Goal: Task Accomplishment & Management: Manage account settings

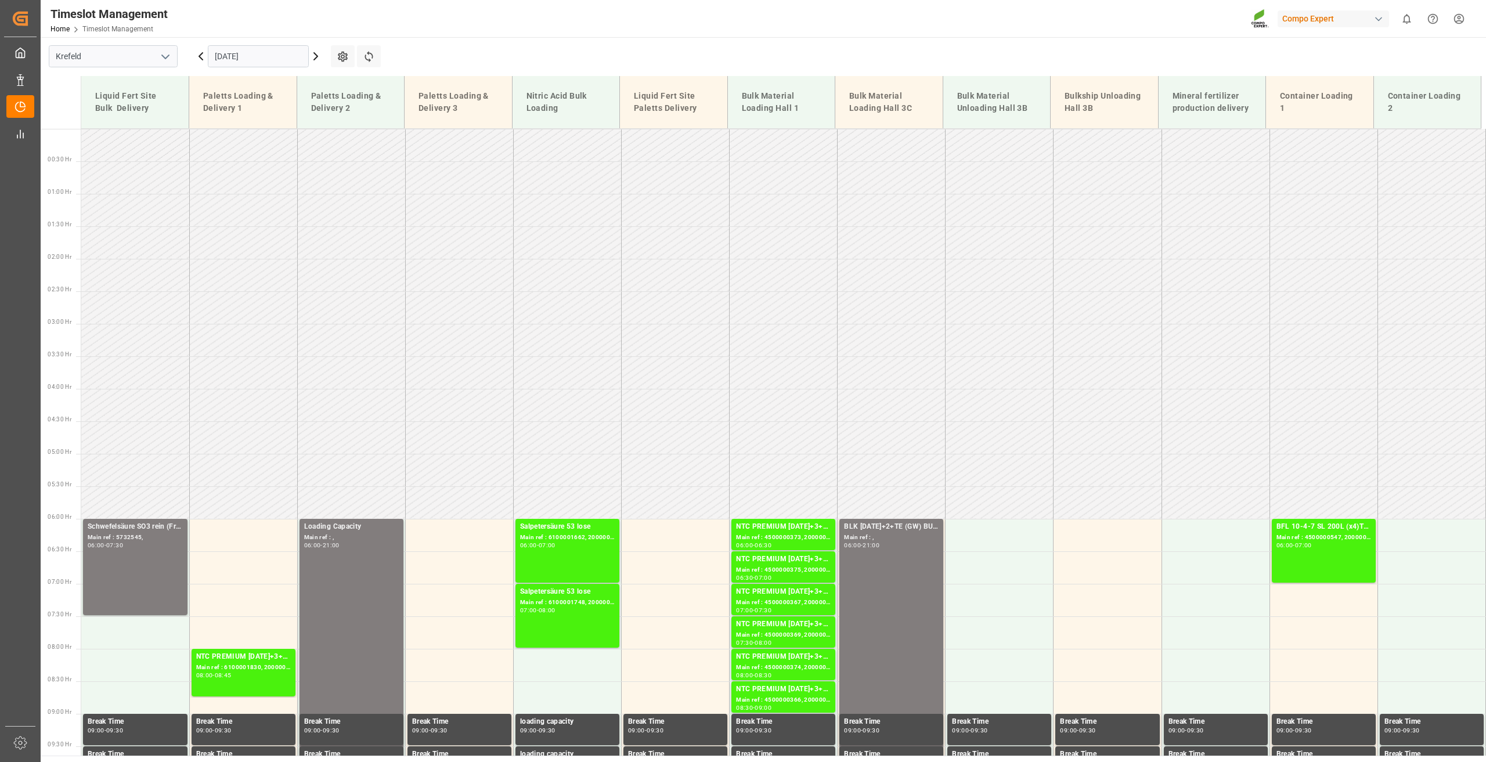
scroll to position [778, 0]
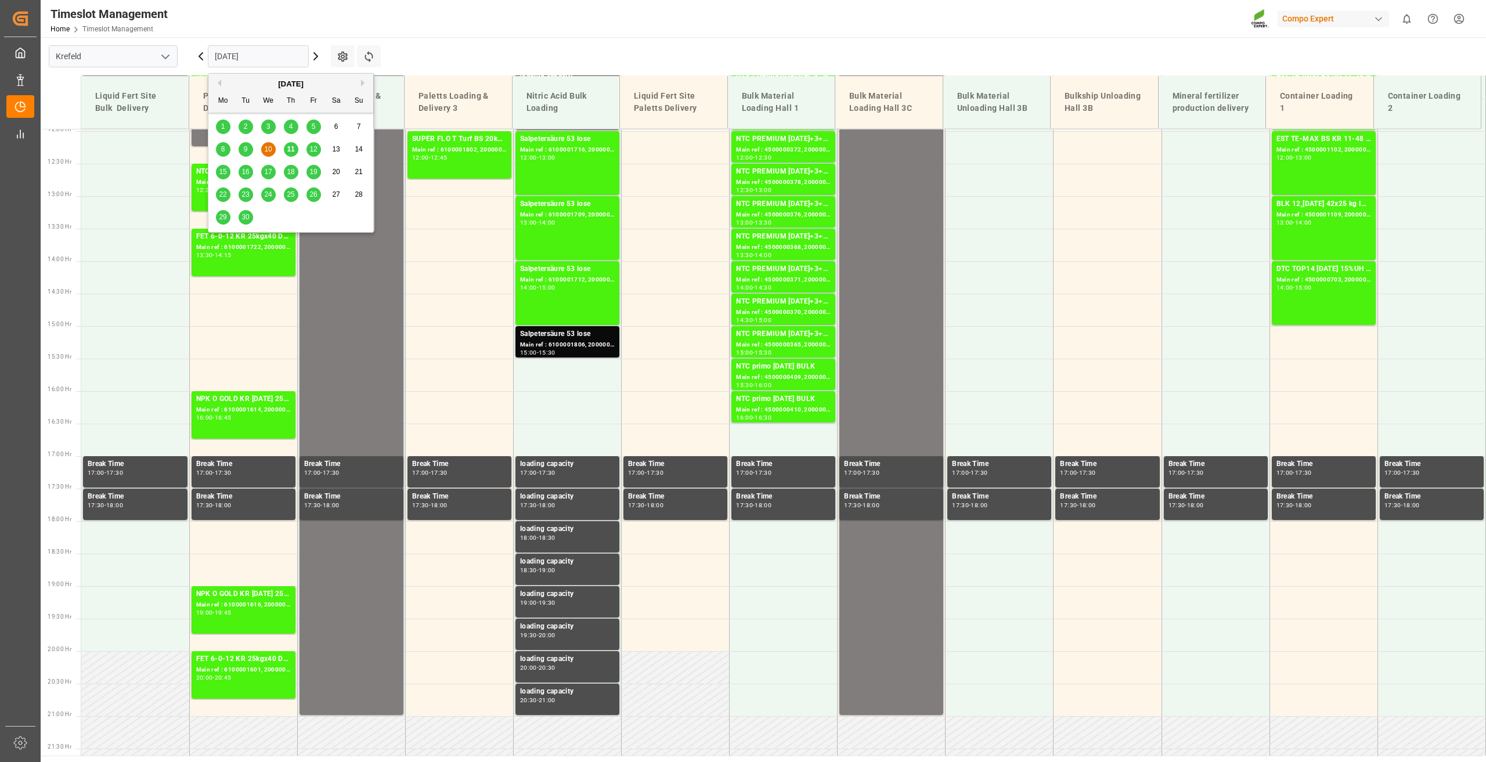
click at [229, 54] on input "[DATE]" at bounding box center [258, 56] width 101 height 22
click at [225, 173] on span "15" at bounding box center [223, 172] width 8 height 8
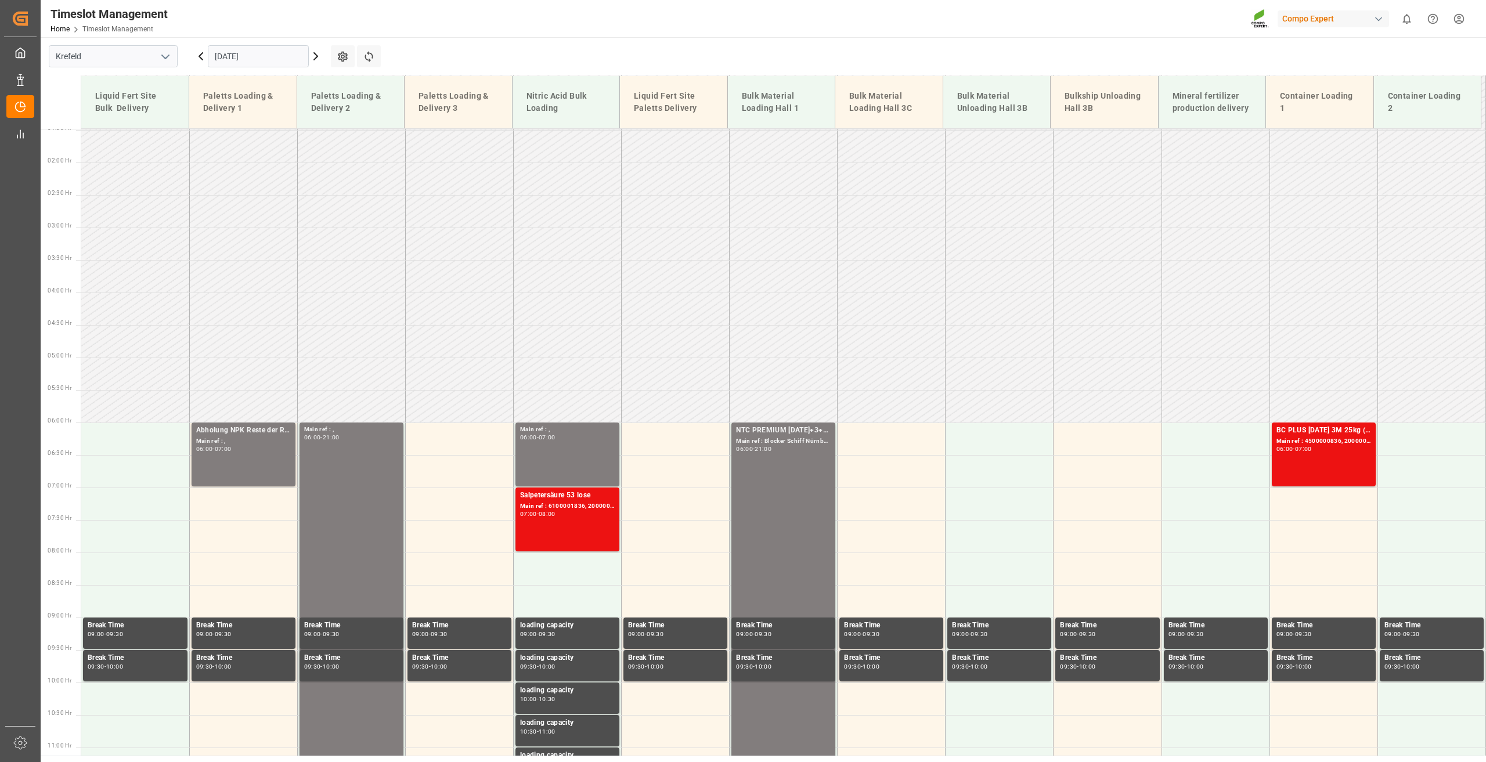
scroll to position [95, 0]
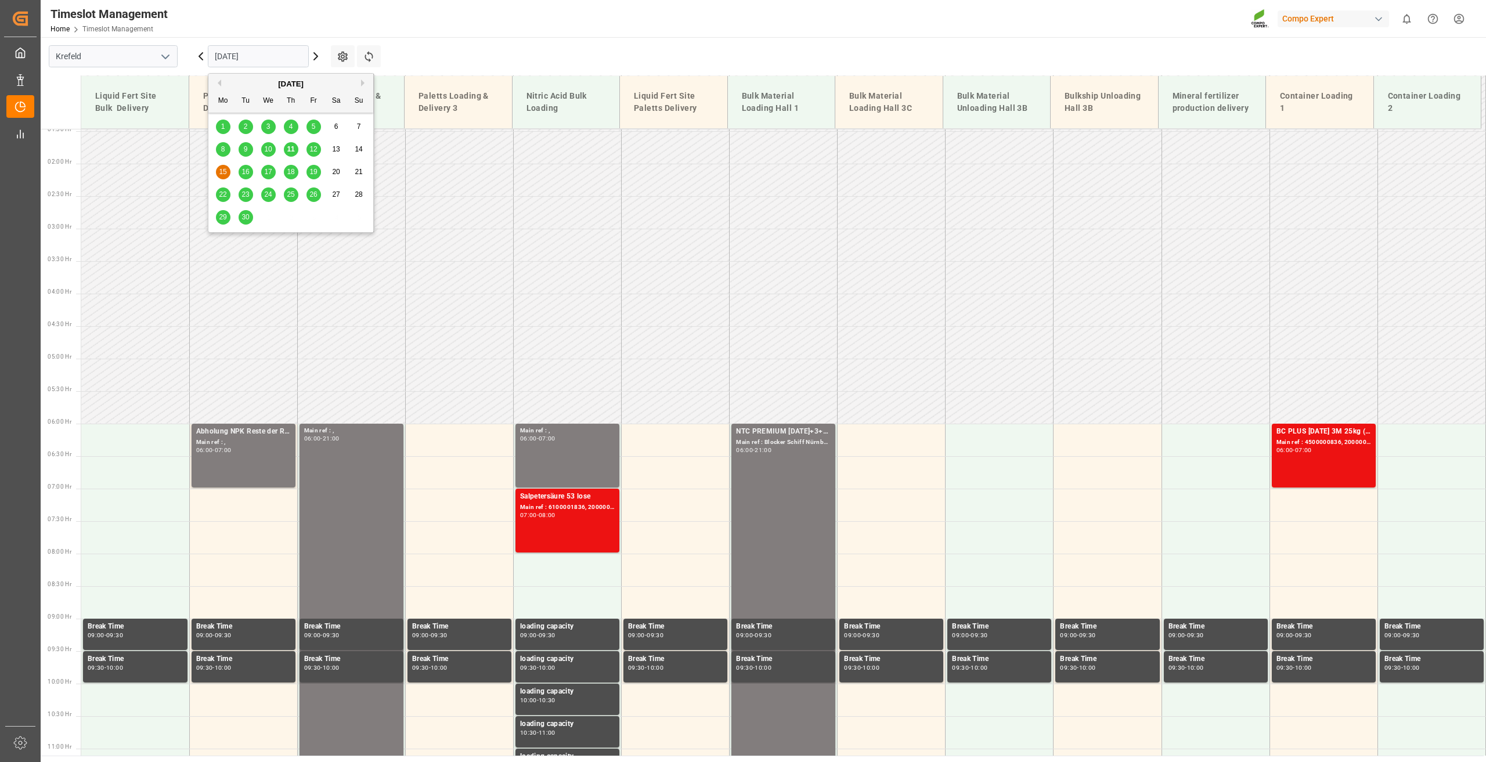
click at [239, 55] on input "[DATE]" at bounding box center [258, 56] width 101 height 22
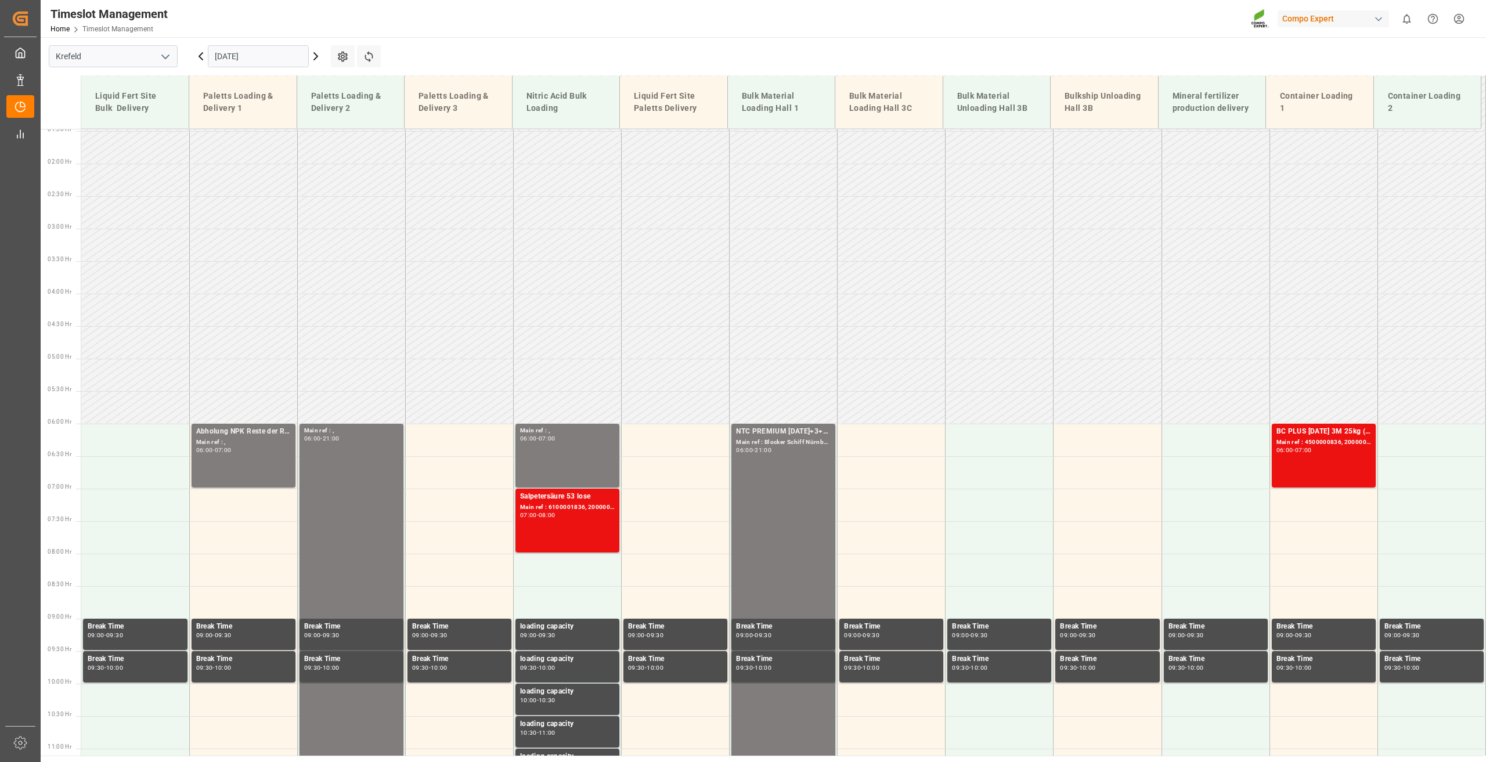
click at [319, 59] on icon at bounding box center [316, 56] width 14 height 14
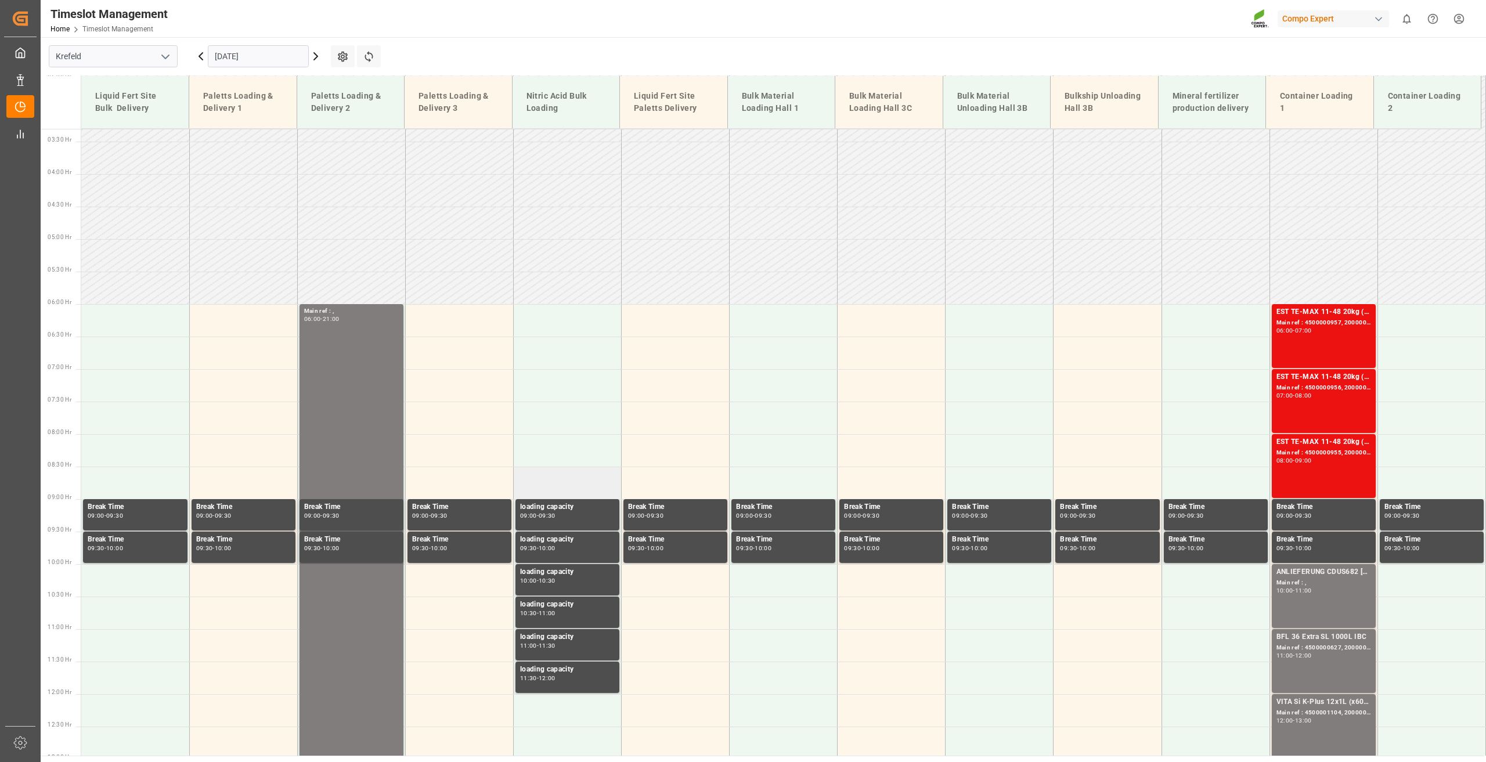
scroll to position [211, 0]
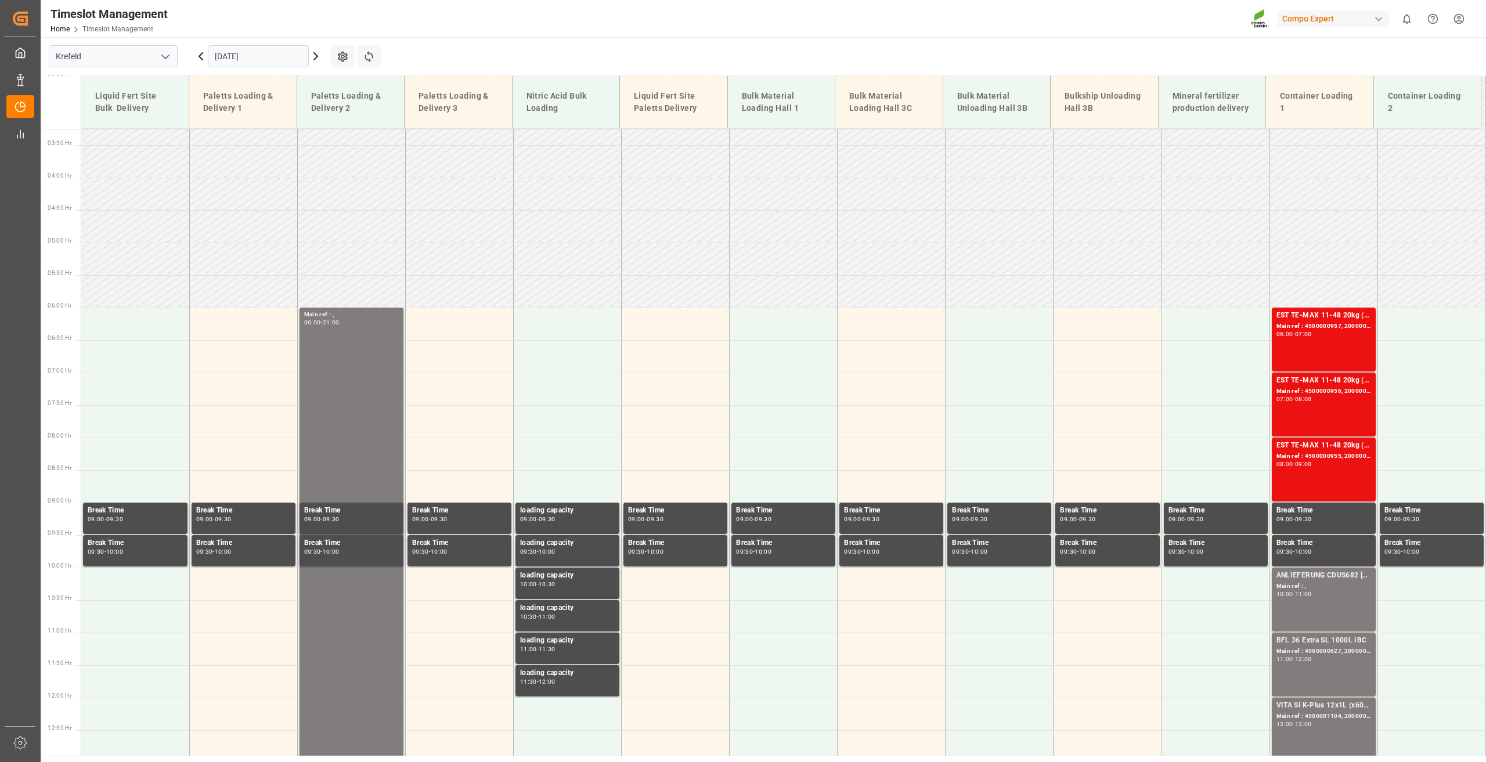
click at [239, 62] on input "[DATE]" at bounding box center [258, 56] width 101 height 22
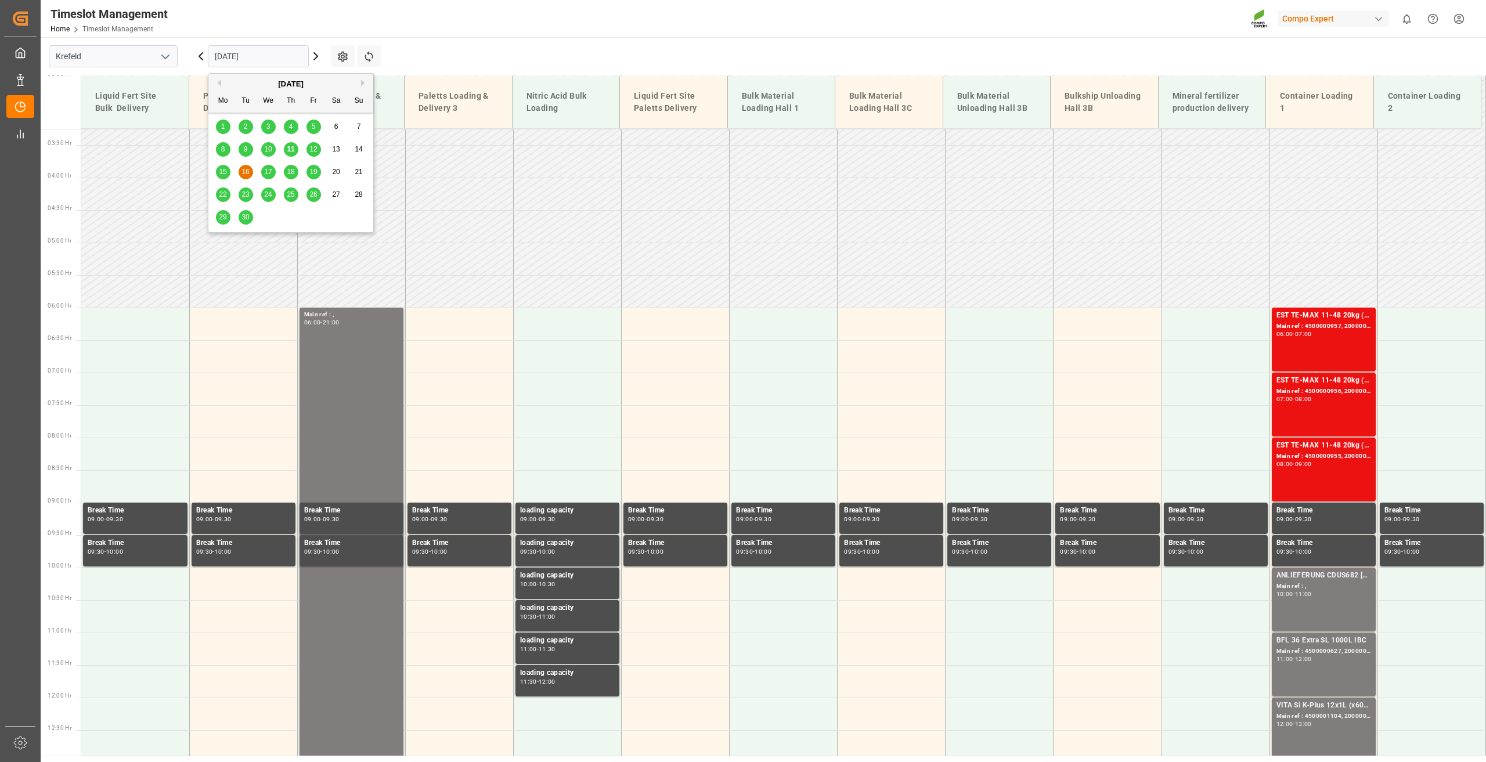
click at [293, 194] on span "25" at bounding box center [291, 194] width 8 height 8
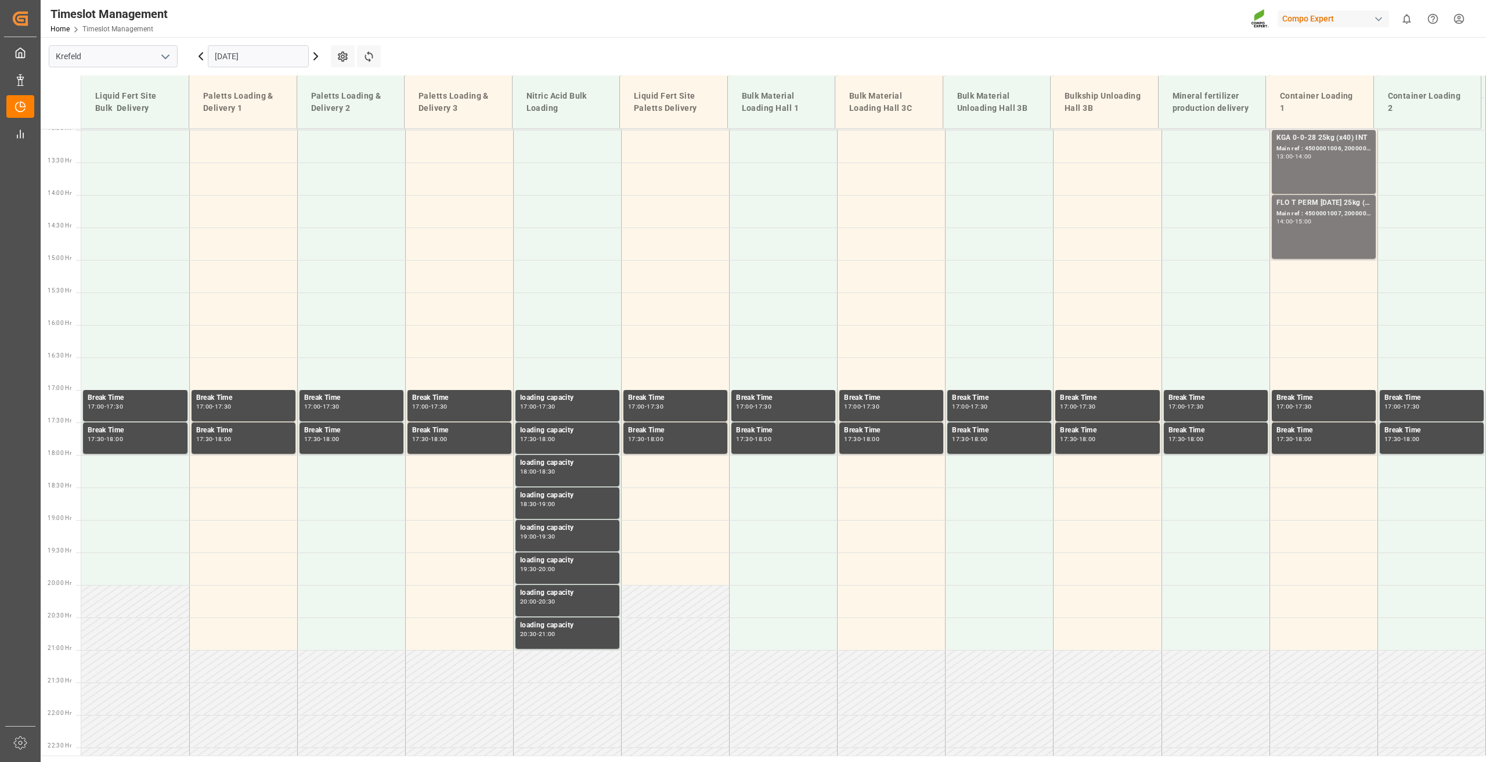
scroll to position [850, 0]
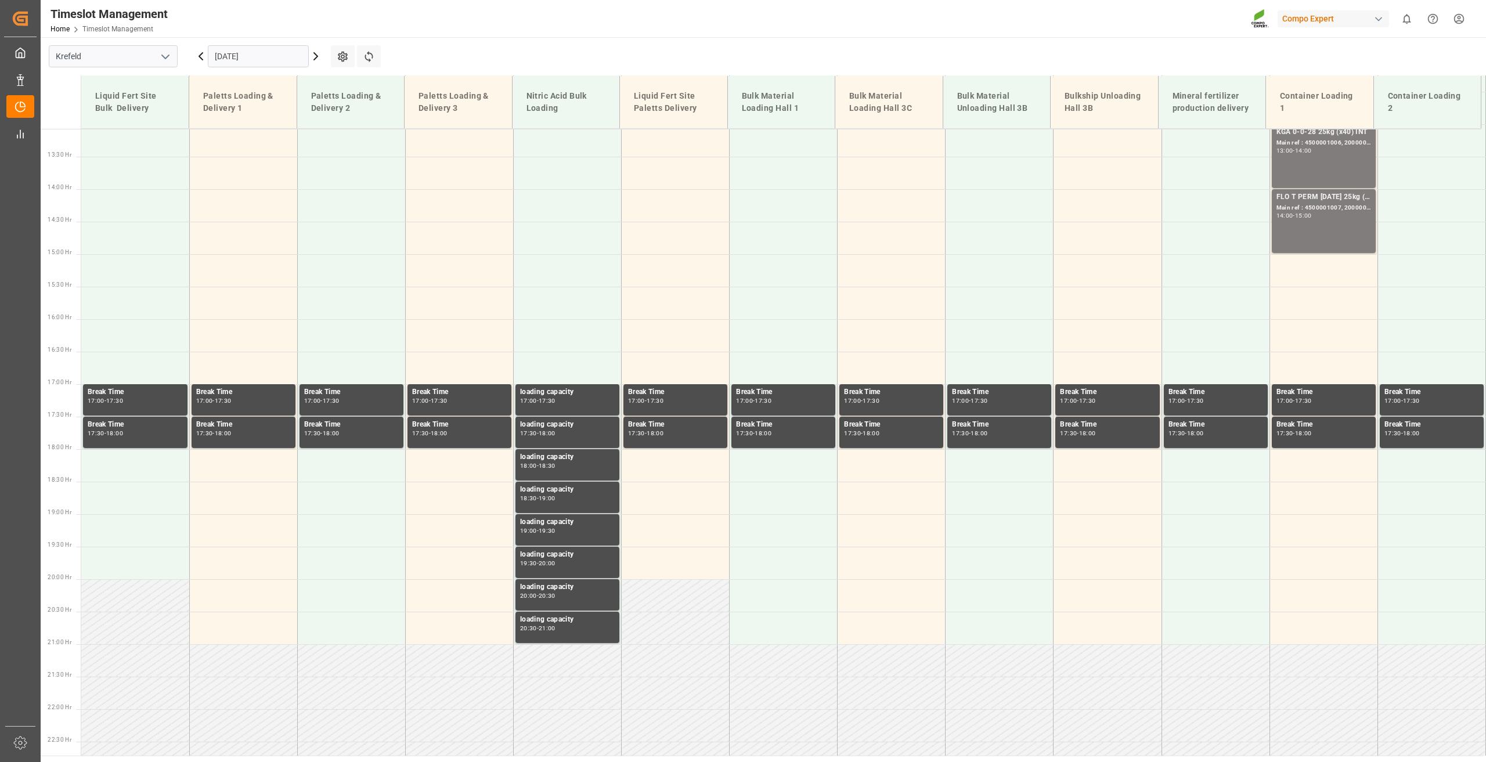
click at [215, 57] on input "[DATE]" at bounding box center [258, 56] width 101 height 22
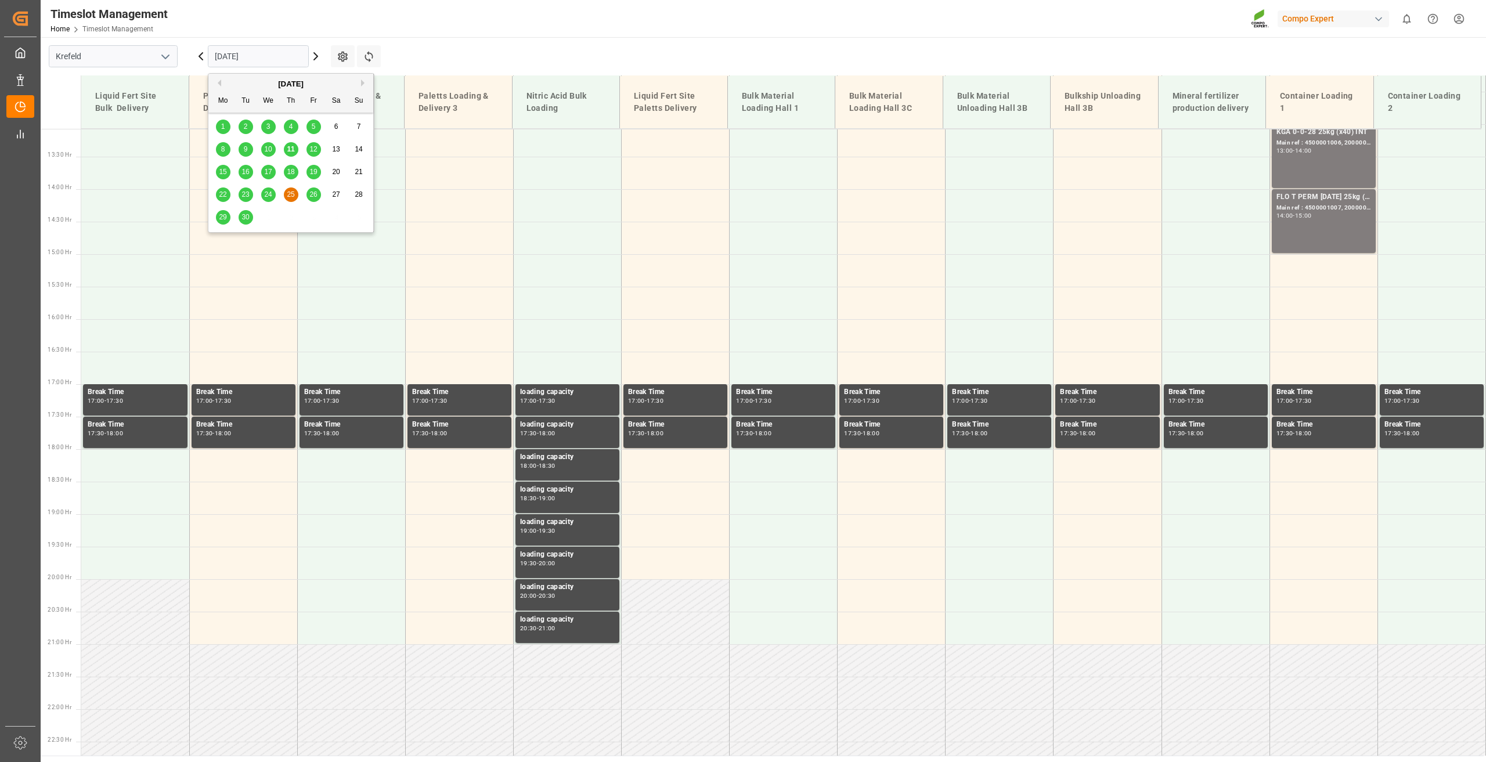
click at [247, 171] on span "16" at bounding box center [245, 172] width 8 height 8
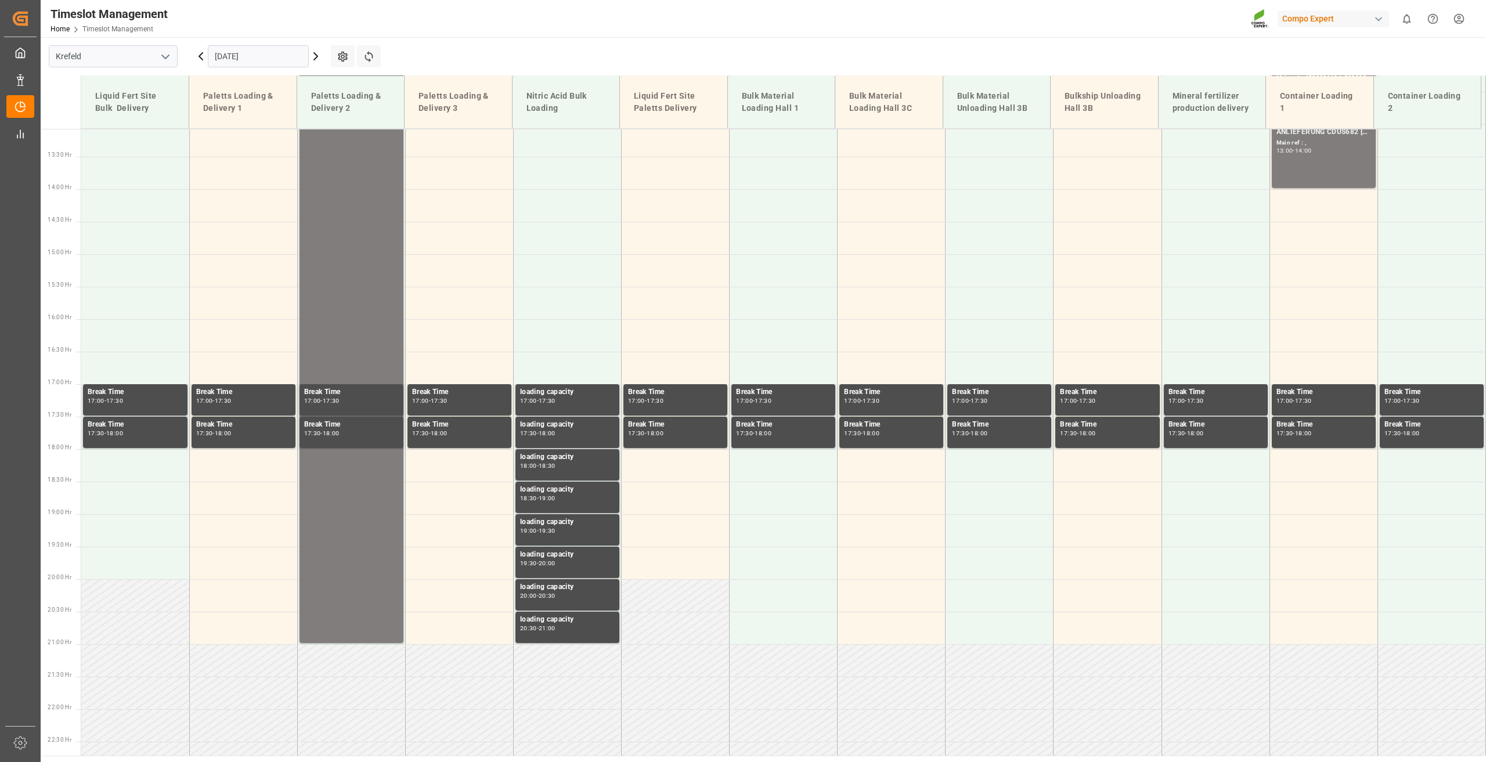
click at [202, 52] on icon at bounding box center [201, 56] width 14 height 14
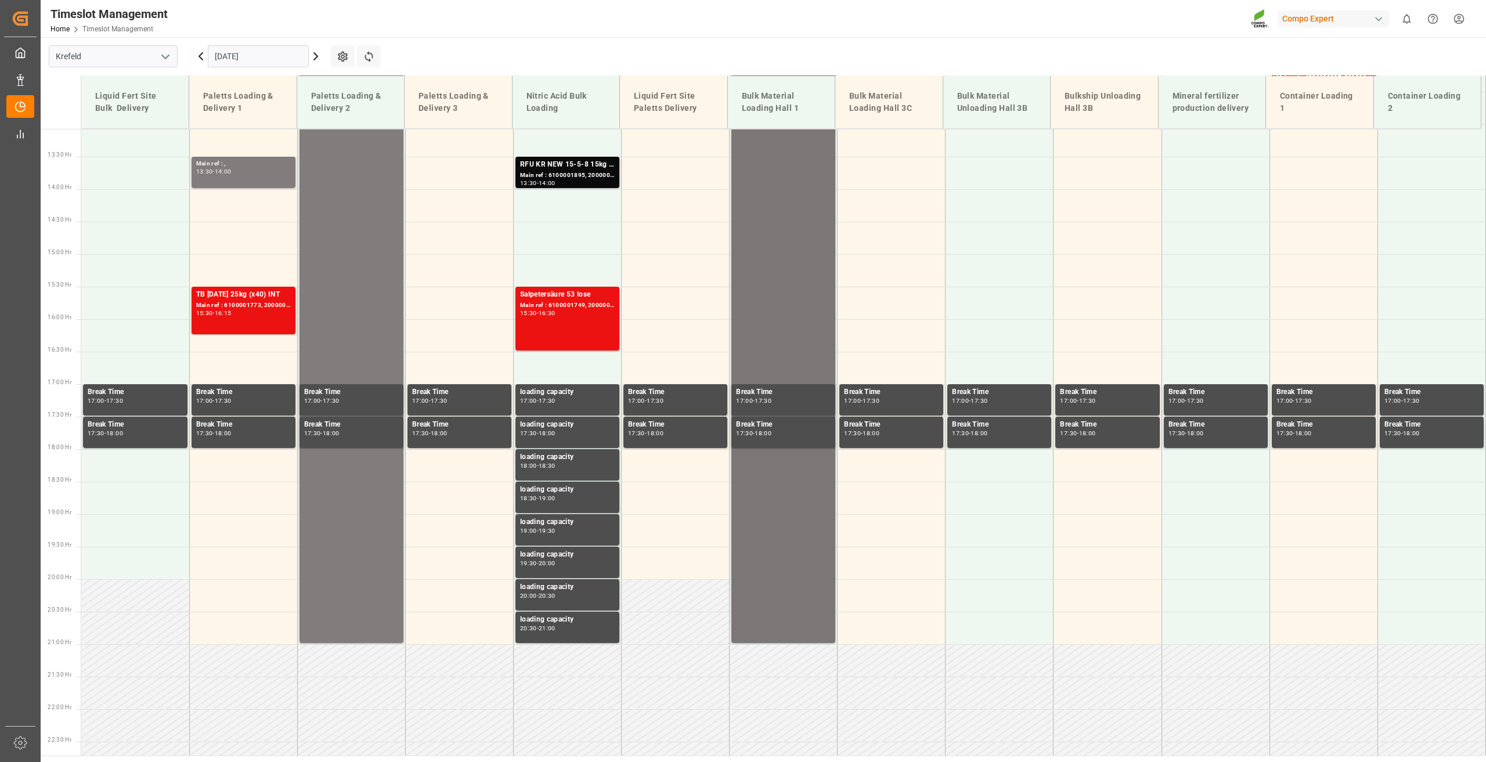
click at [773, 233] on div "NTC PREMIUM [DATE]+3+TE BULK Main ref : Blocker Schiff Nürnberg, 2000001109 06:…" at bounding box center [783, 156] width 95 height 969
click at [776, 262] on div "NTC PREMIUM [DATE]+3+TE BULK Main ref : Blocker Schiff Nürnberg, 2000001109 06:…" at bounding box center [783, 156] width 95 height 969
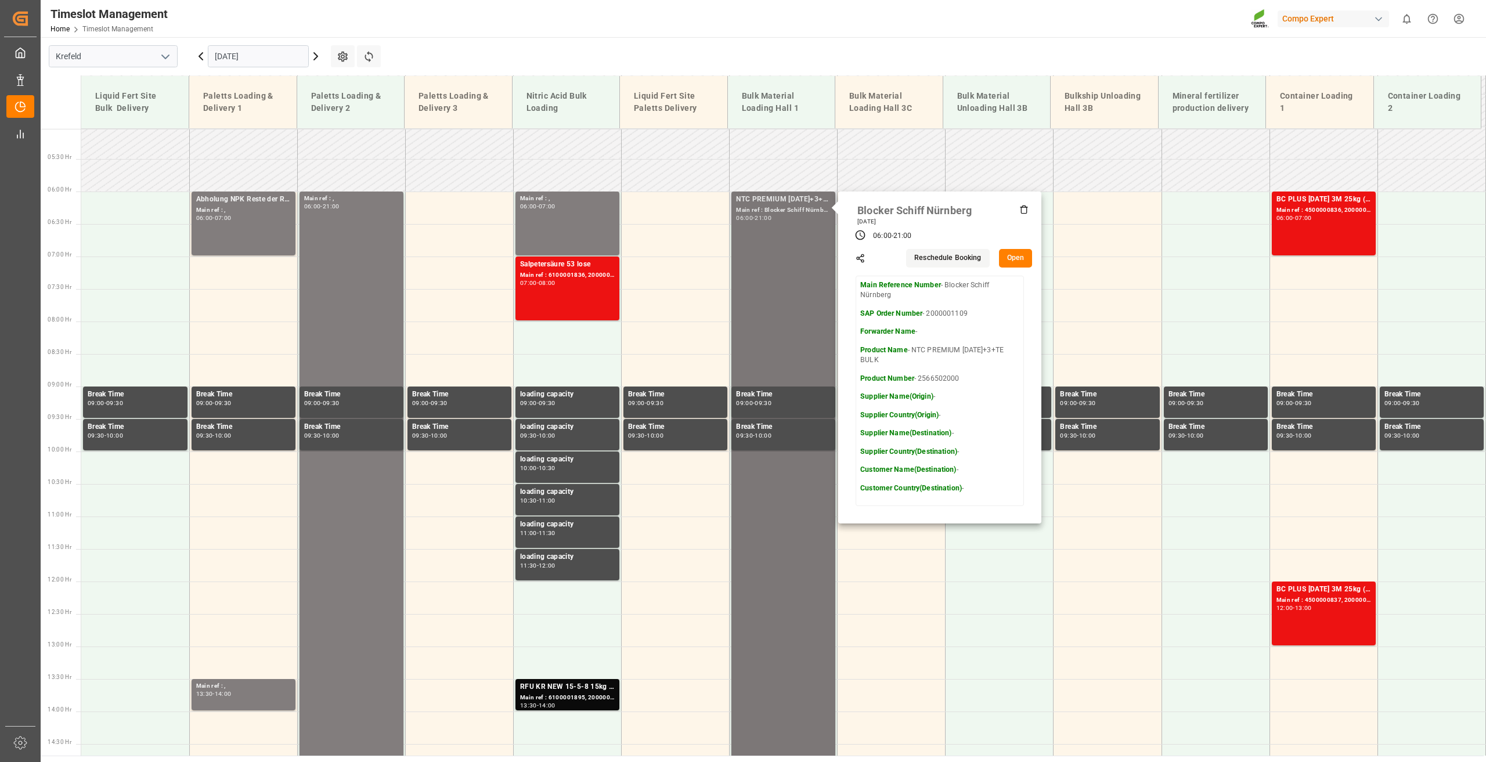
scroll to position [153, 0]
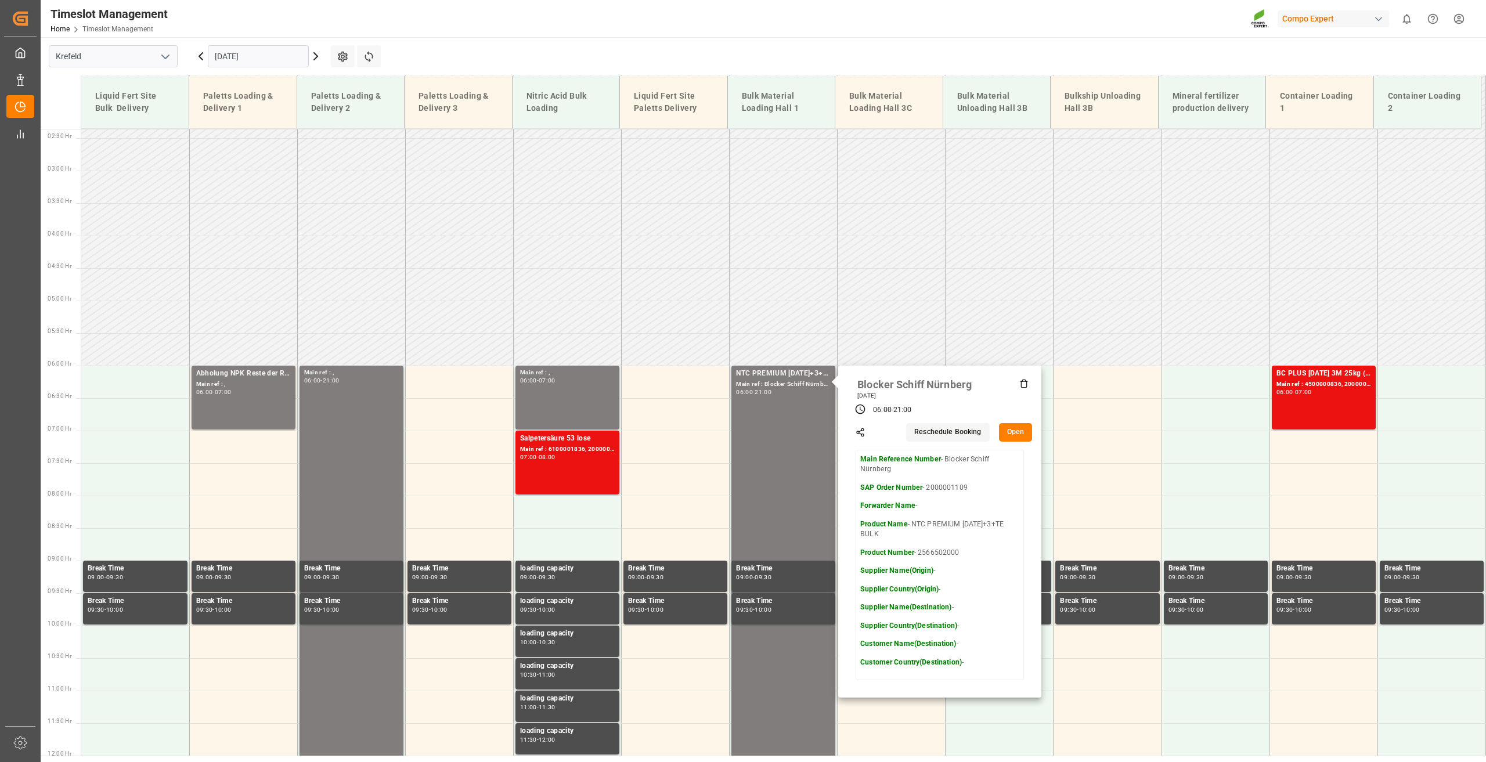
click at [949, 429] on button "Reschedule Booking" at bounding box center [947, 432] width 83 height 19
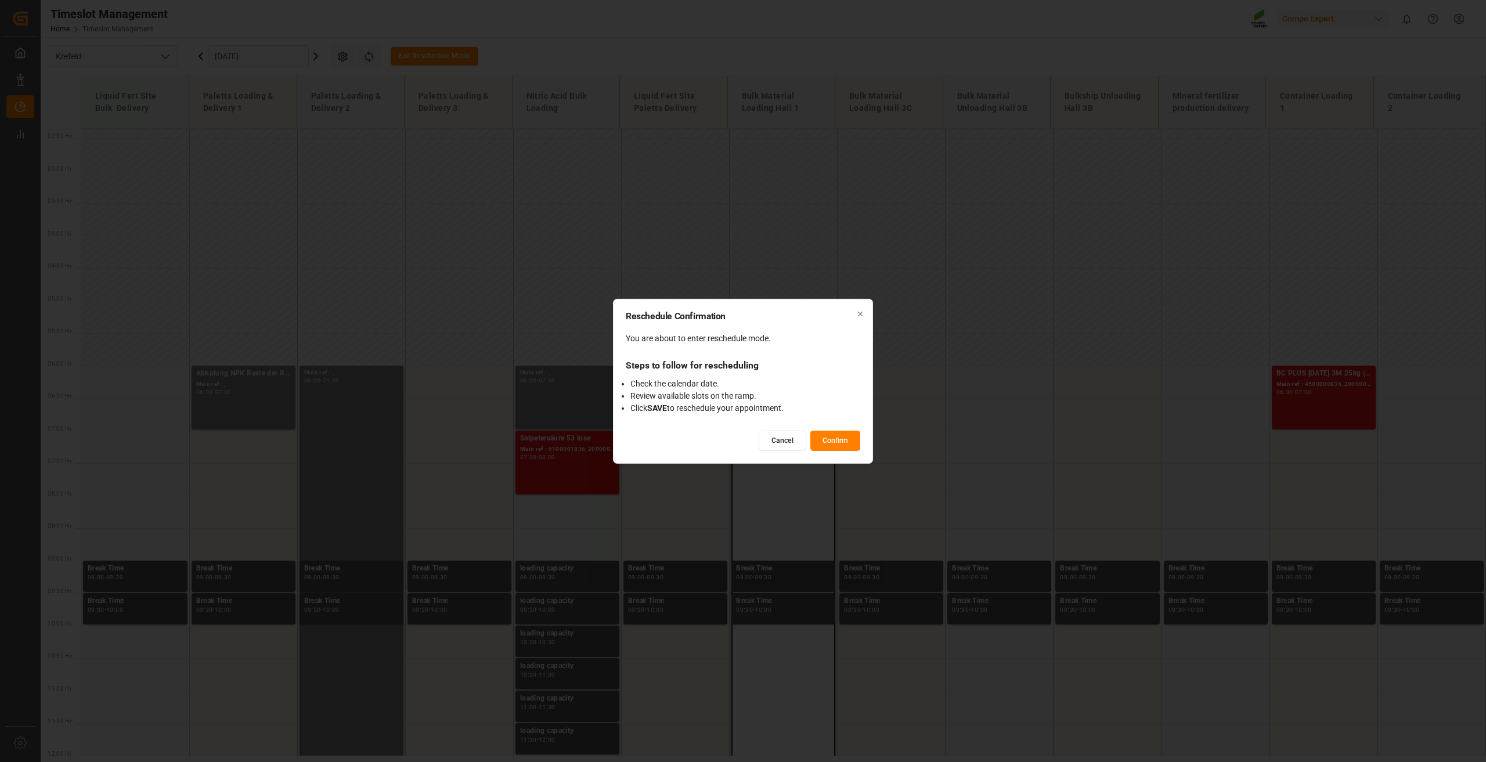
click at [829, 437] on button "Confirm" at bounding box center [835, 441] width 50 height 20
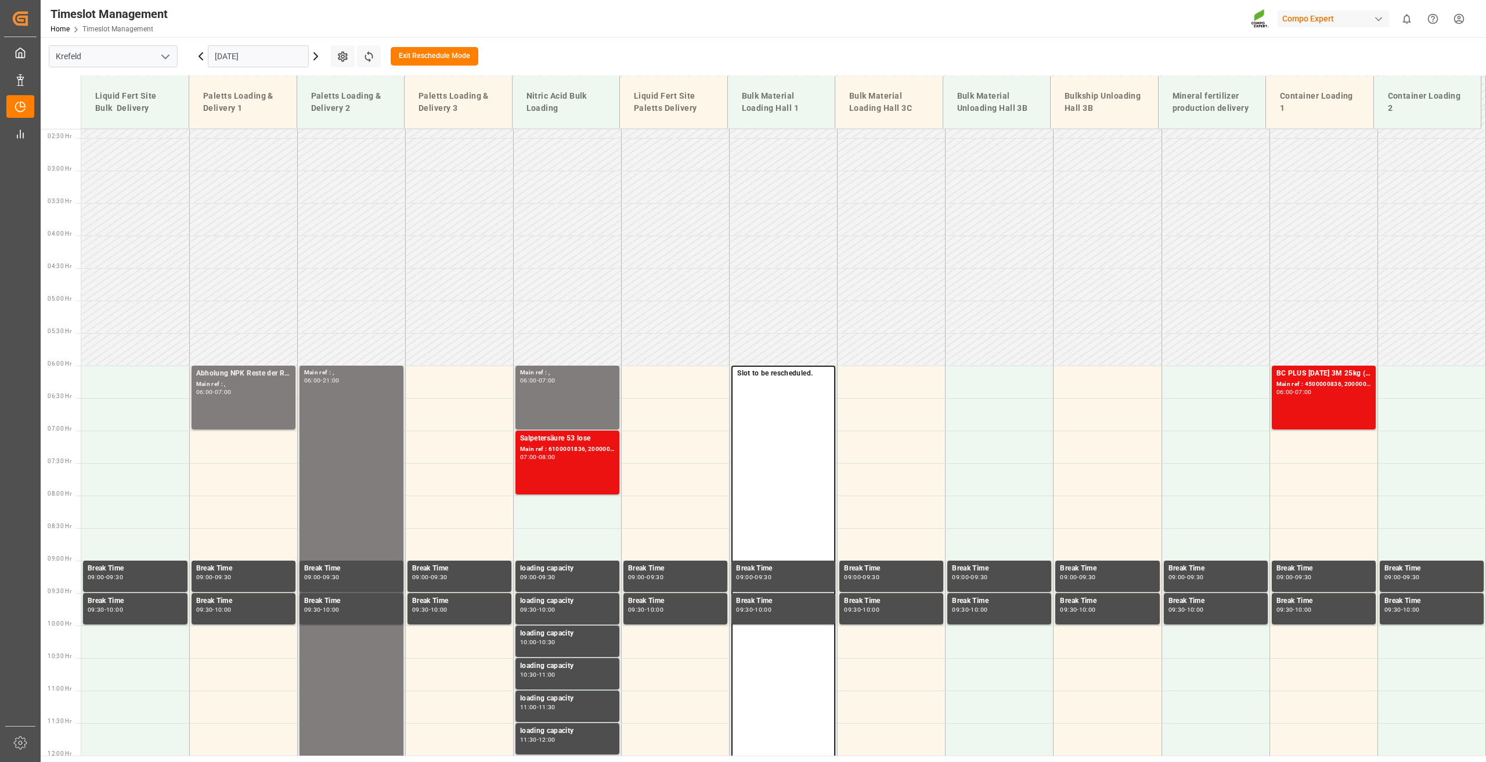
click at [316, 53] on icon at bounding box center [316, 56] width 14 height 14
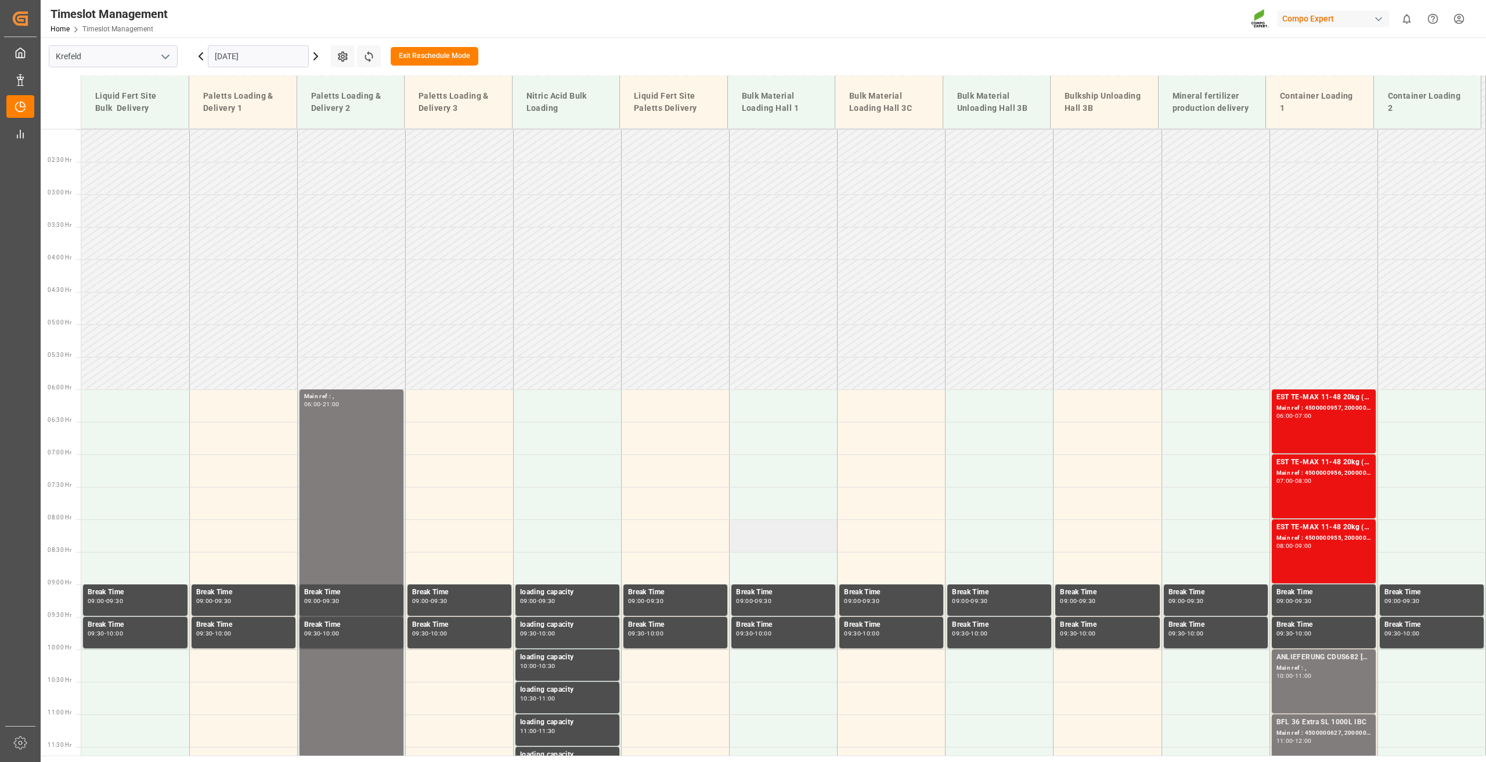
scroll to position [37, 0]
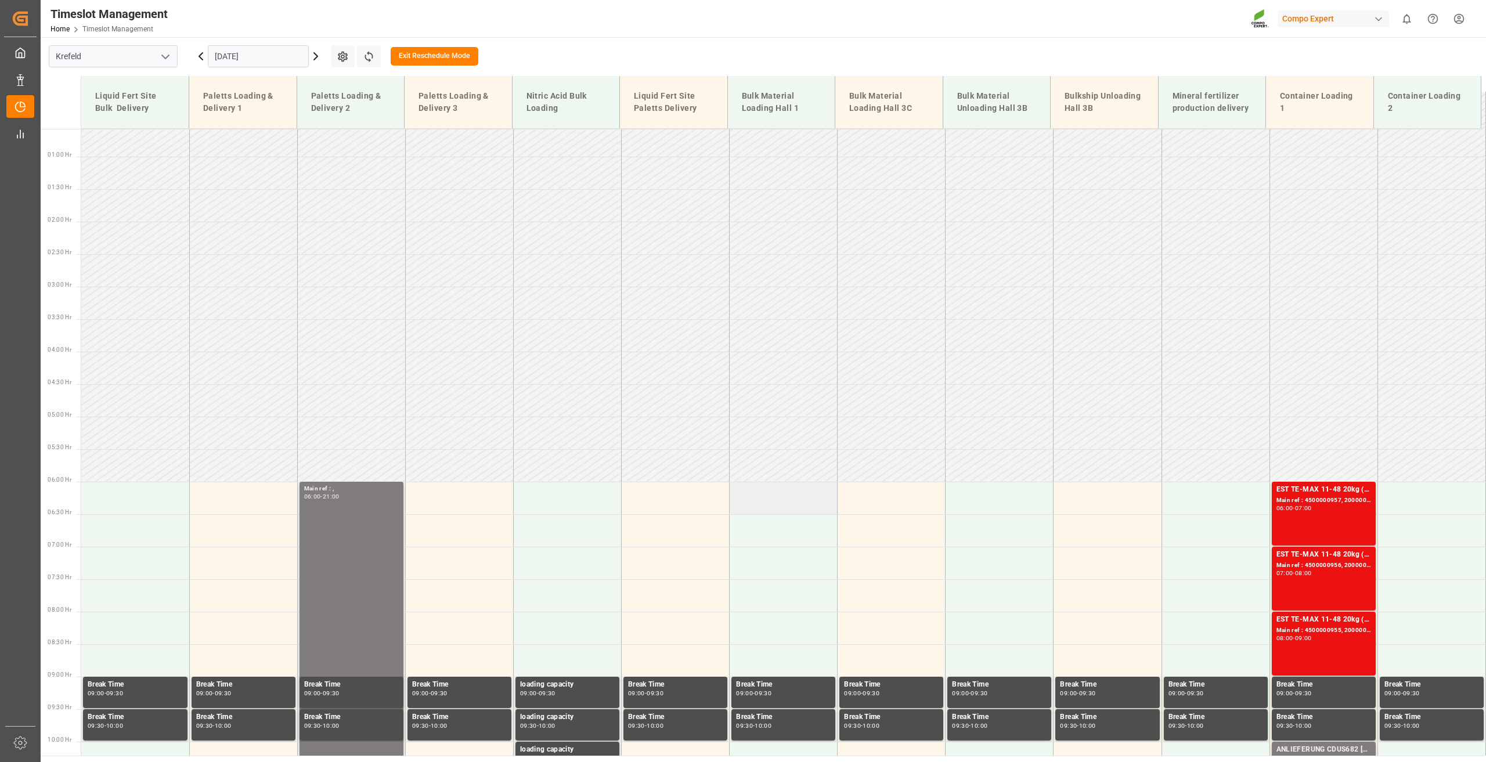
click at [761, 489] on td at bounding box center [783, 498] width 108 height 32
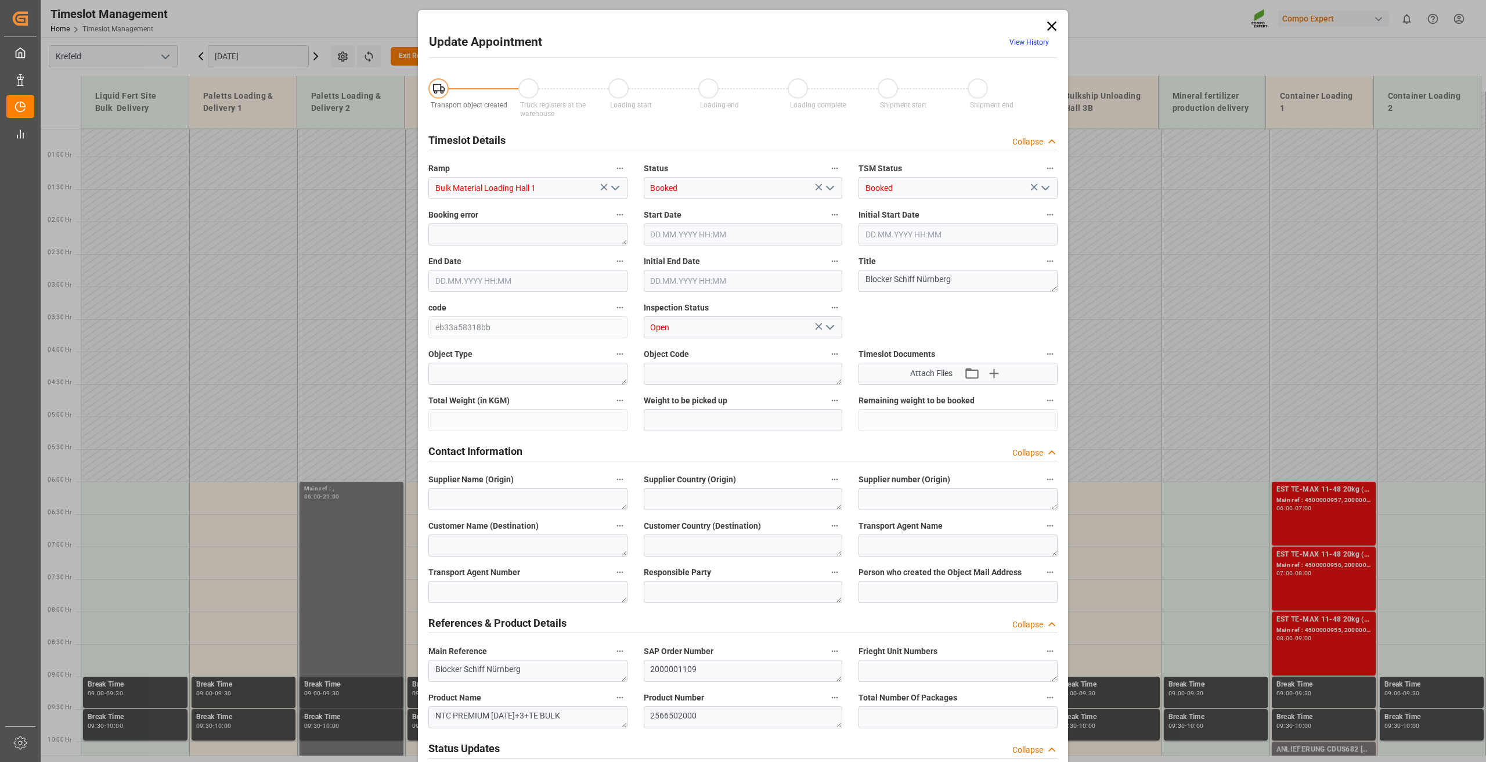
type input "800000"
type input "[DATE] 06:00"
type input "[DATE] 06:30"
type input "[DATE] 21:00"
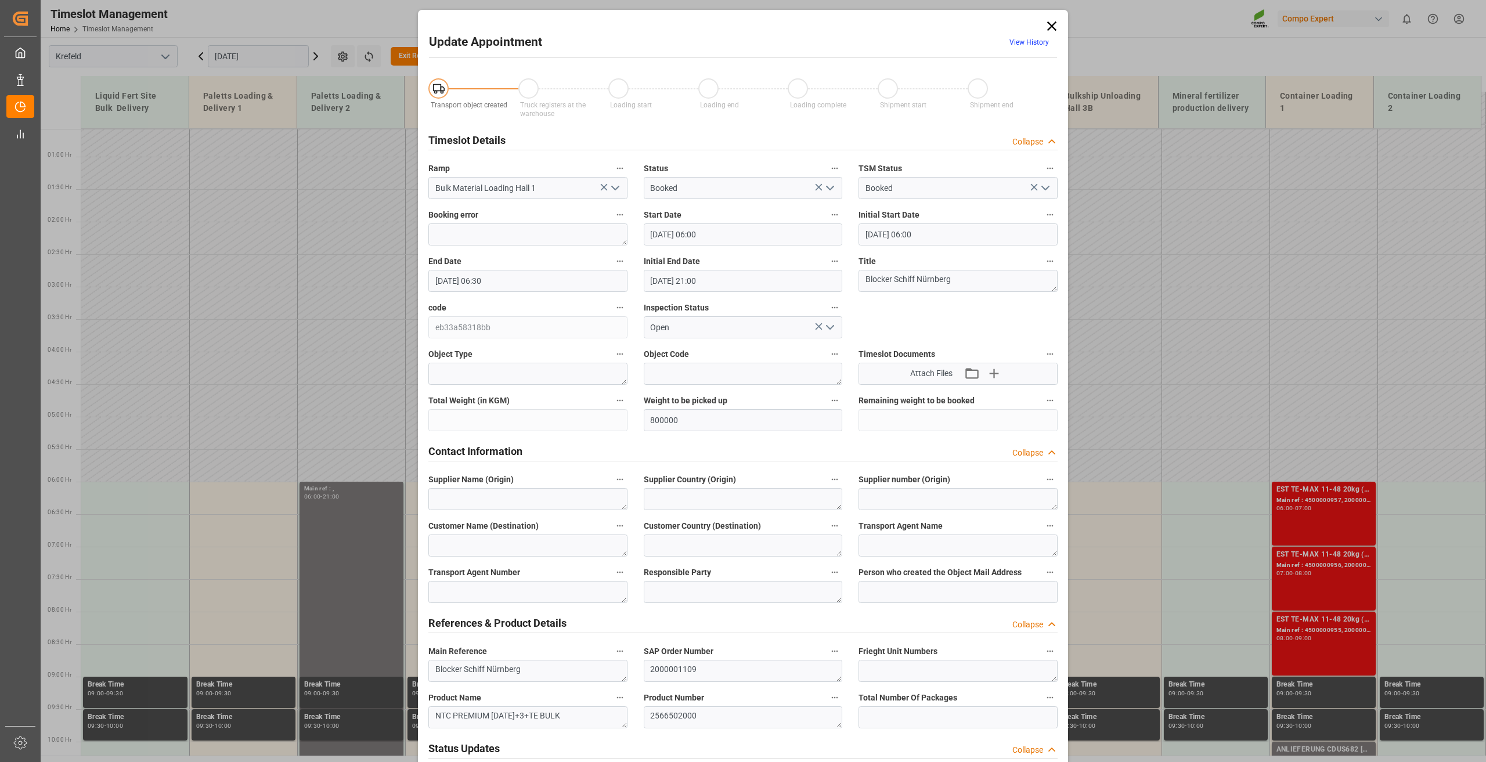
type input "[DATE] 07:58"
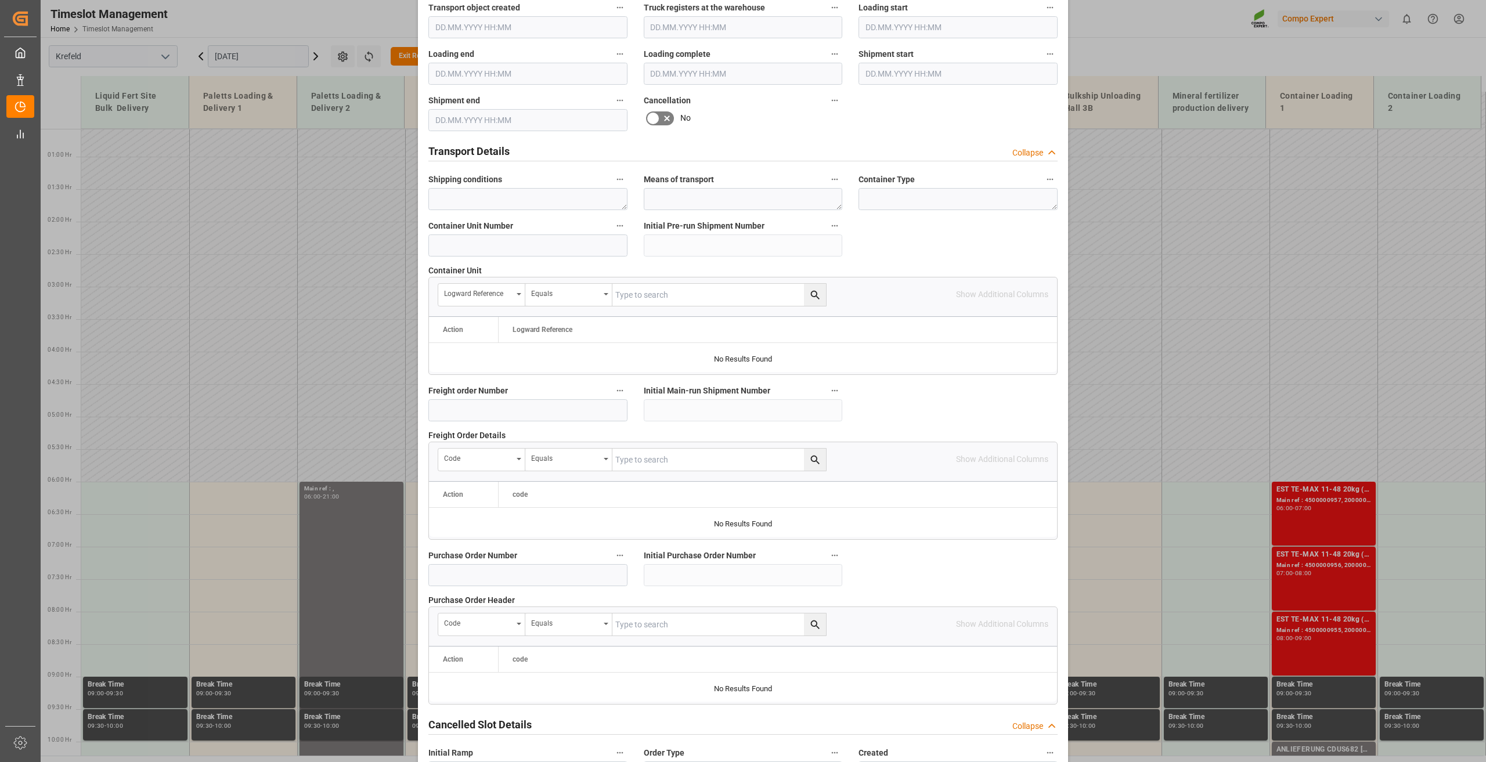
scroll to position [848, 0]
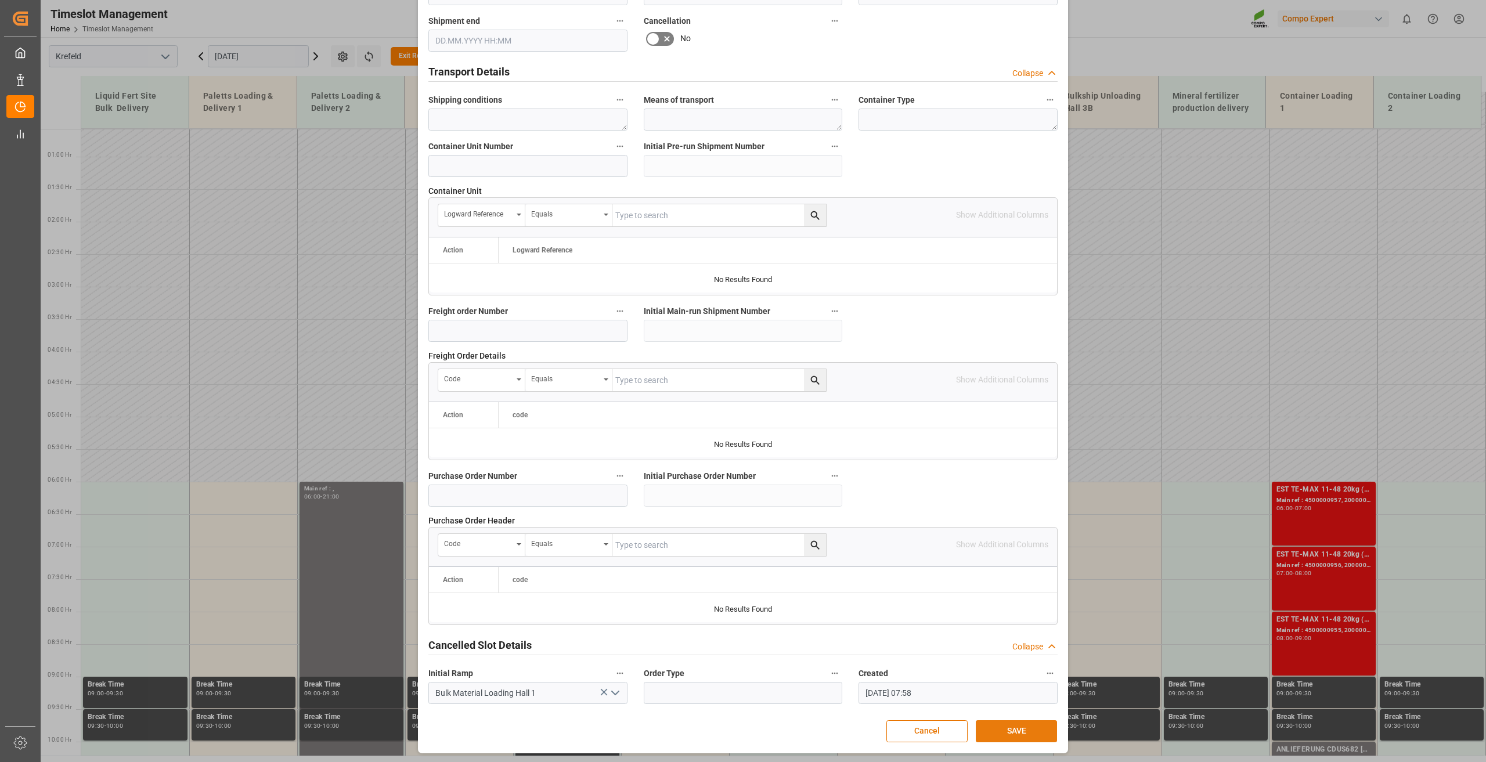
click at [1014, 729] on button "SAVE" at bounding box center [1016, 731] width 81 height 22
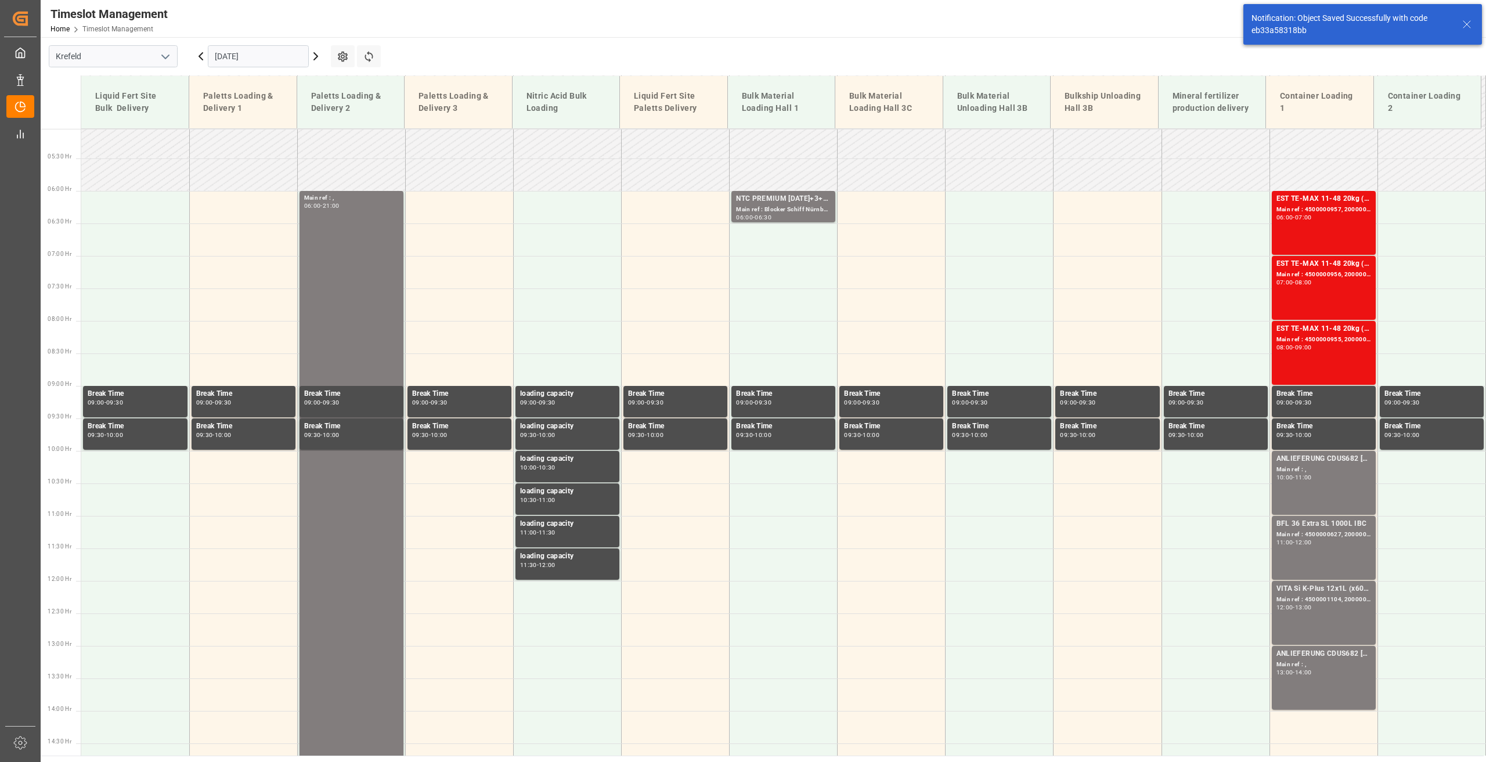
scroll to position [330, 0]
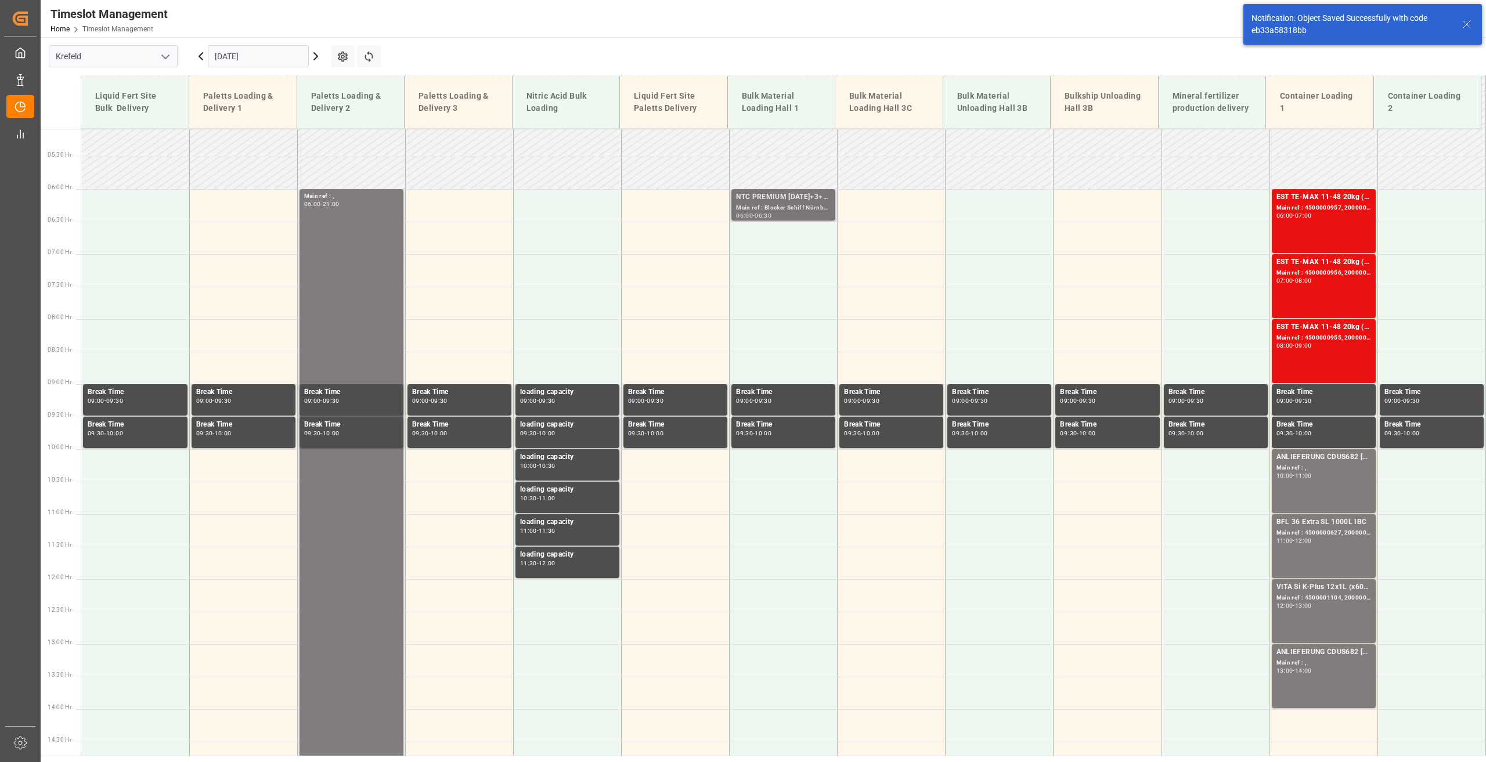
click at [771, 199] on div "NTC PREMIUM [DATE]+3+TE BULK" at bounding box center [783, 198] width 95 height 12
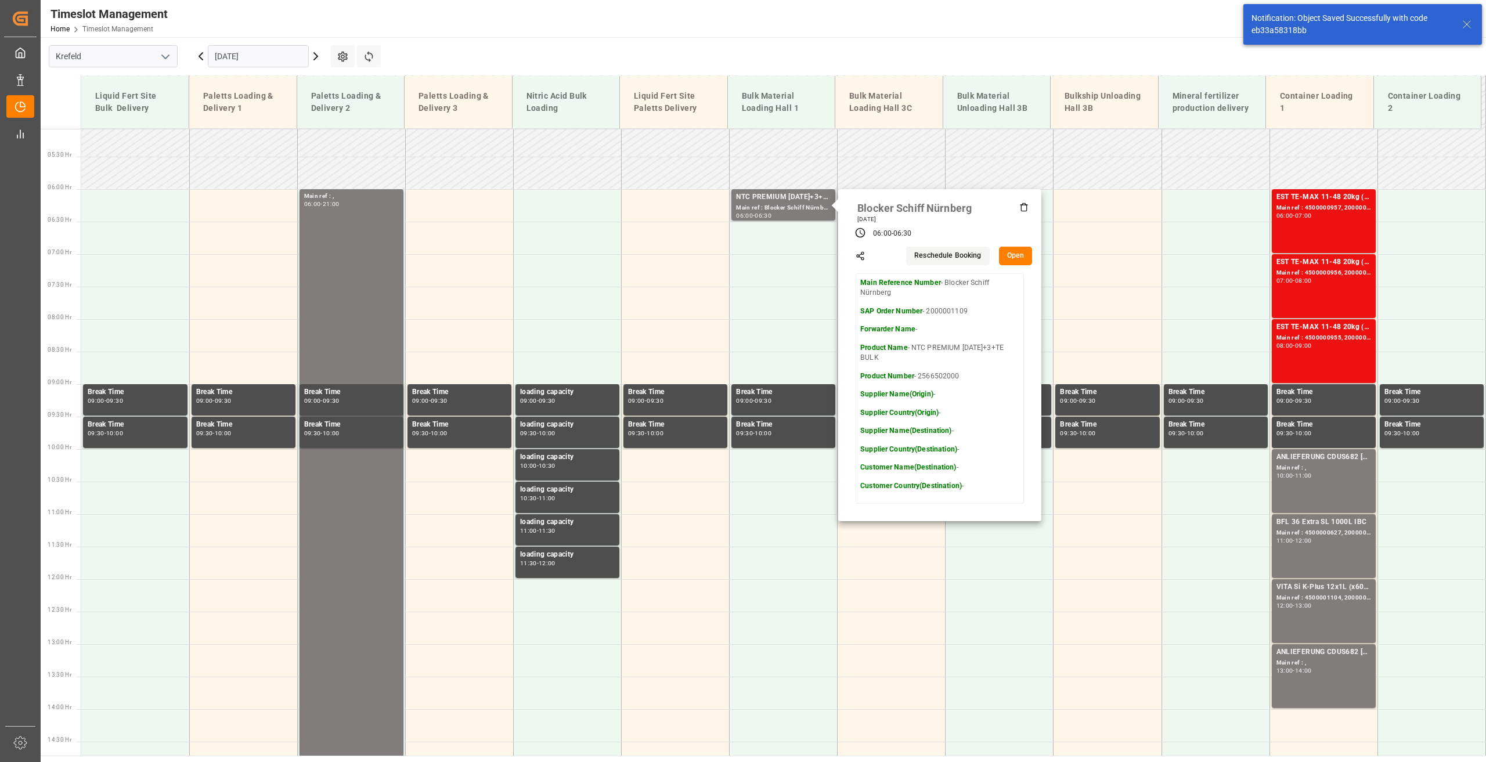
click at [1006, 256] on button "Open" at bounding box center [1016, 256] width 34 height 19
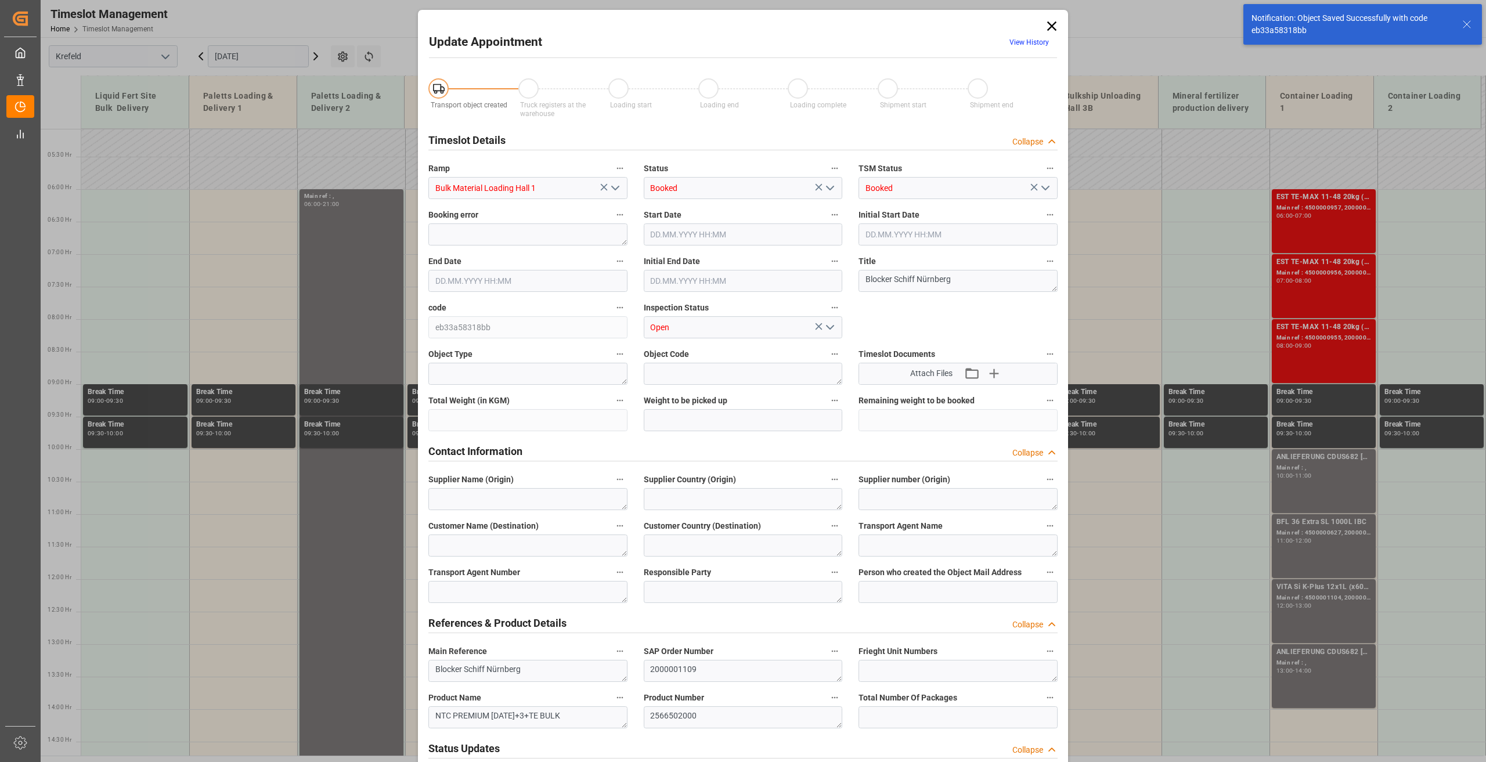
type input "800000"
type input "[DATE] 06:00"
type input "[DATE] 06:30"
type input "[DATE] 21:00"
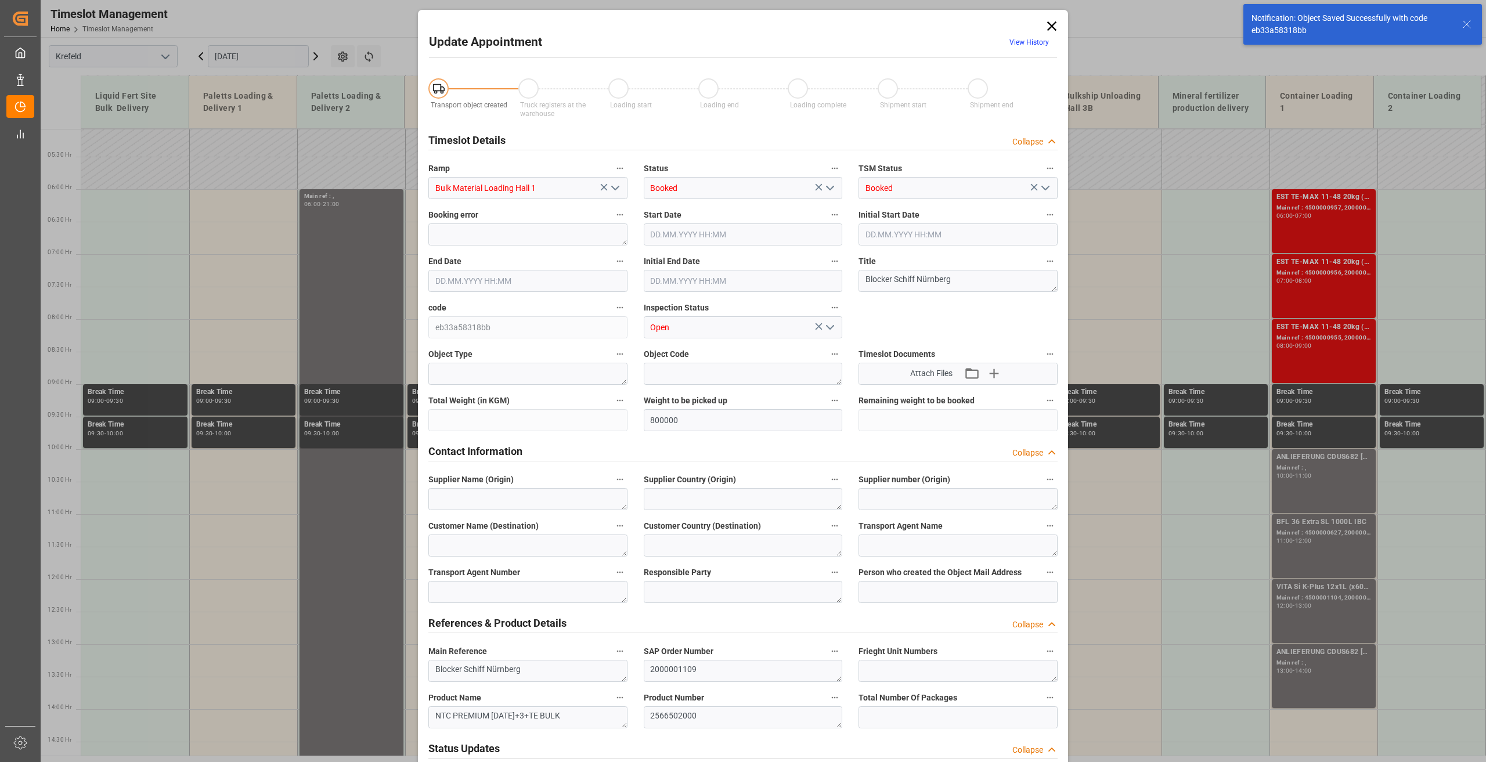
type input "[DATE] 07:58"
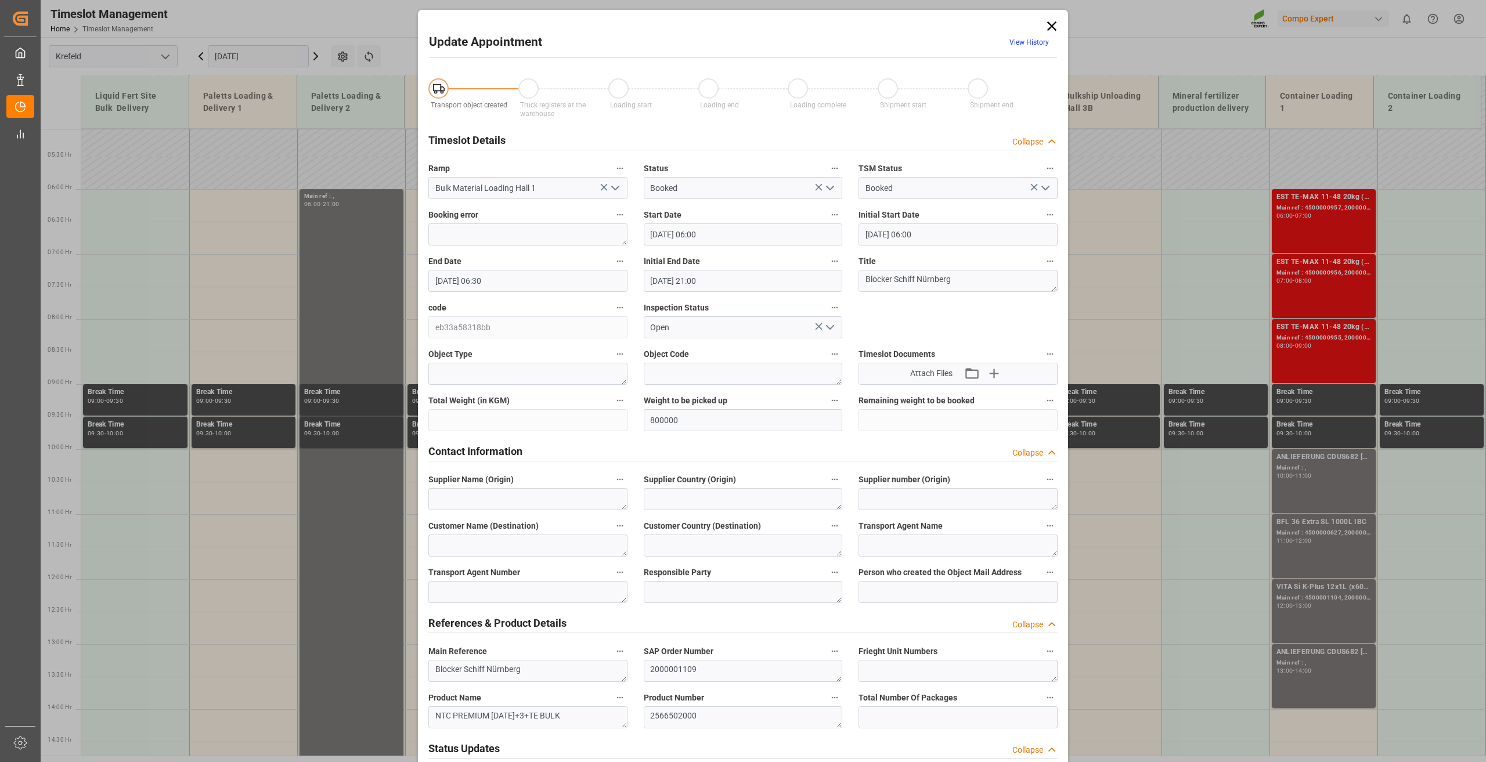
click at [478, 283] on input "[DATE] 06:30" at bounding box center [527, 281] width 199 height 22
click at [464, 389] on div "16" at bounding box center [464, 396] width 15 height 14
click at [612, 384] on li "21:00" at bounding box center [617, 386] width 49 height 29
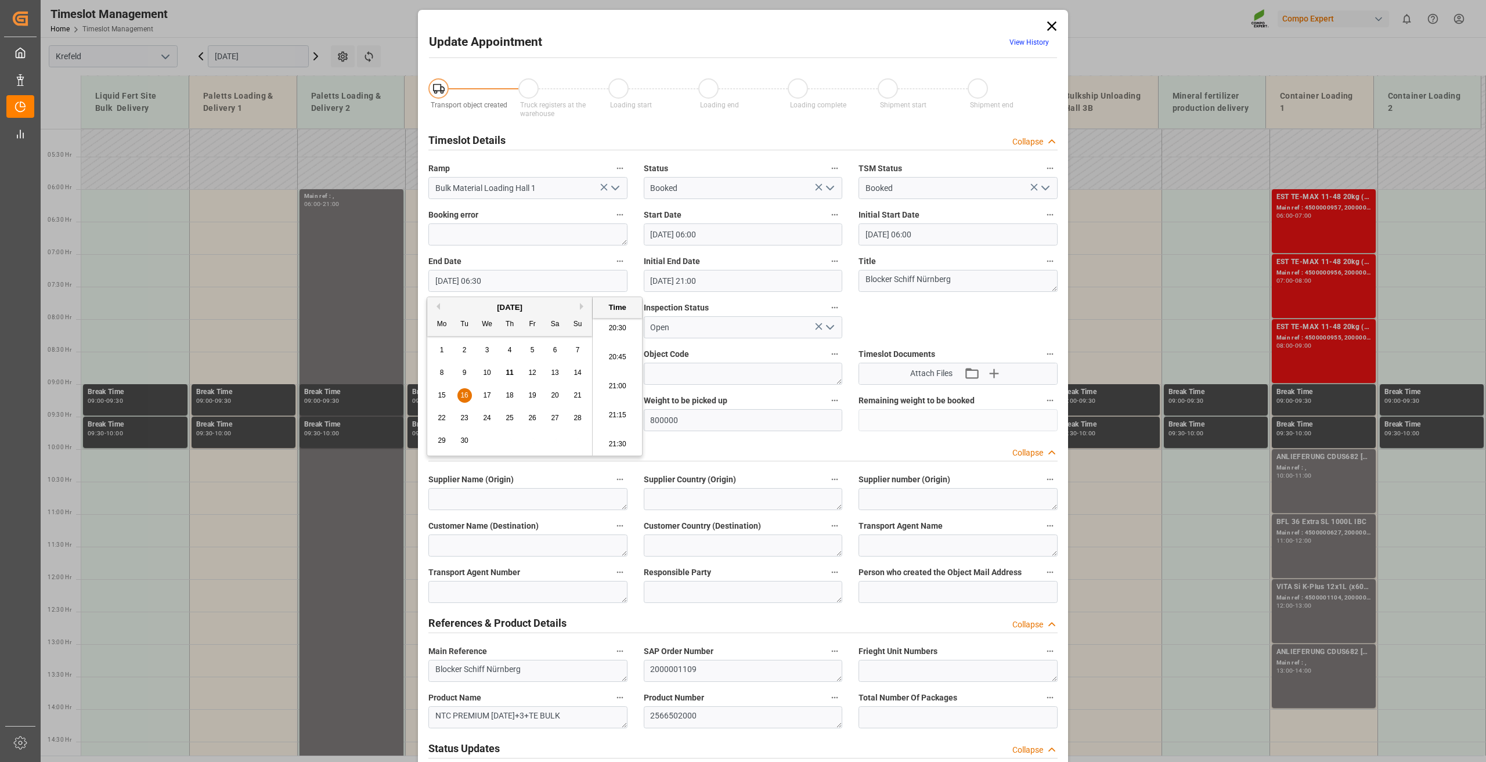
type input "[DATE] 21:00"
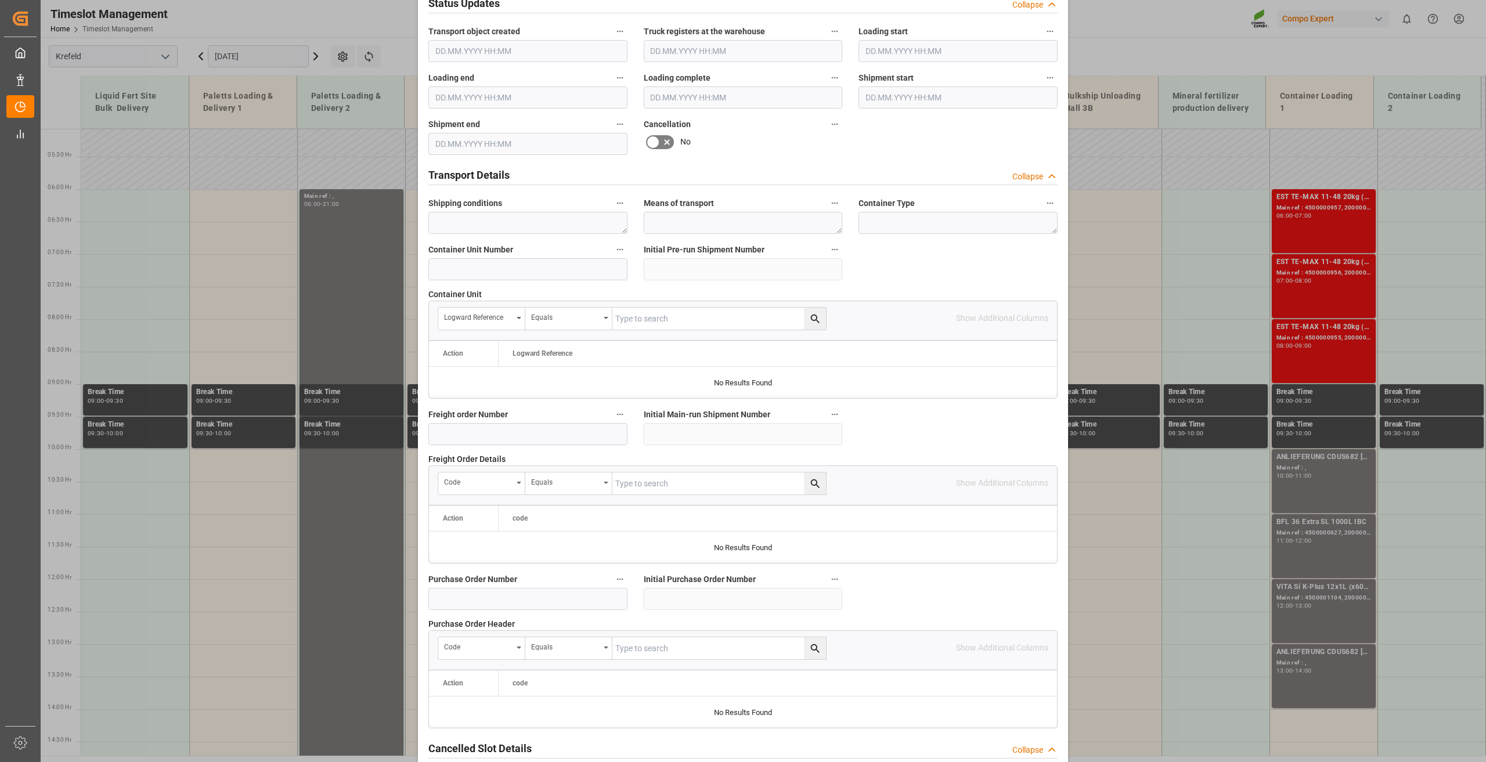
scroll to position [848, 0]
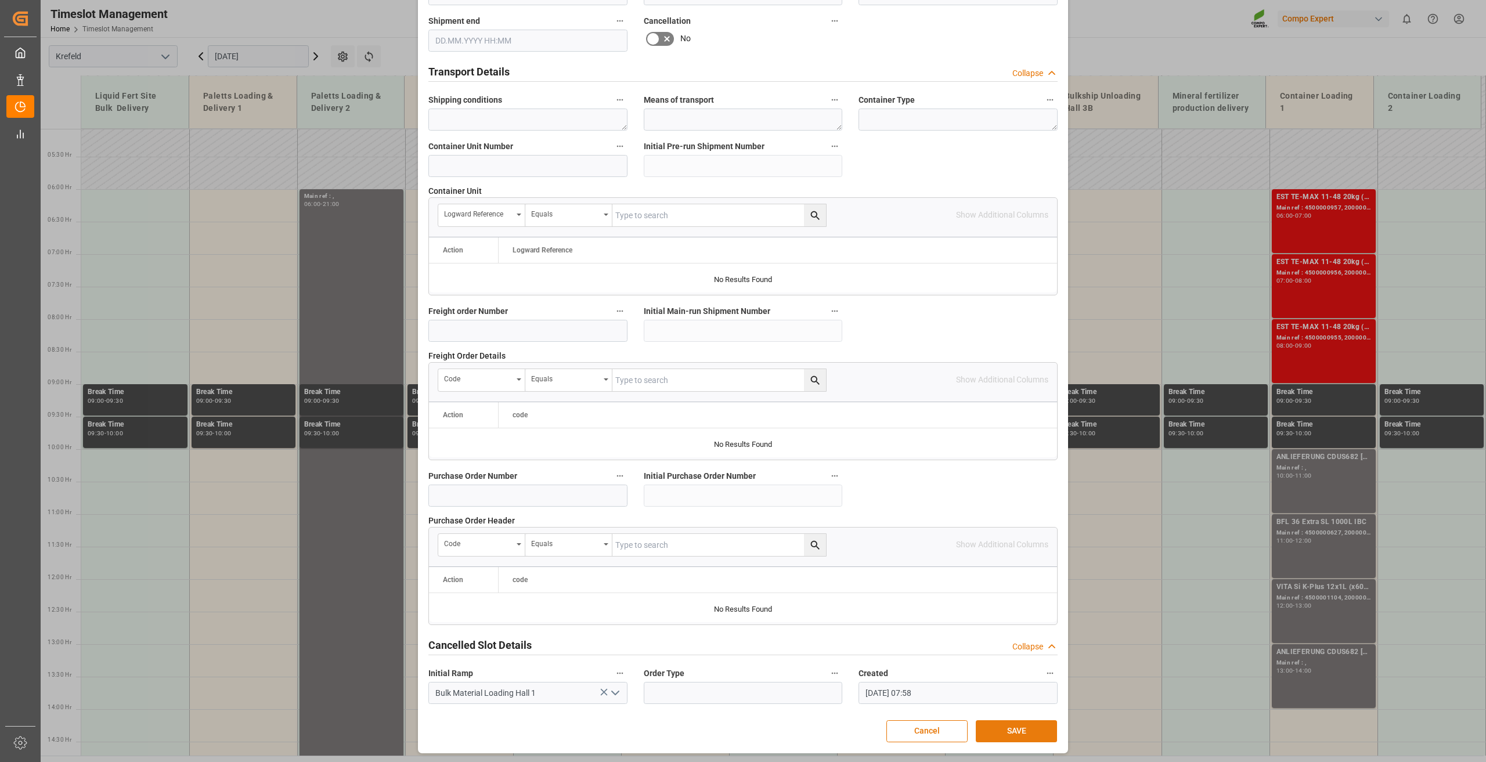
click at [1009, 722] on button "SAVE" at bounding box center [1016, 731] width 81 height 22
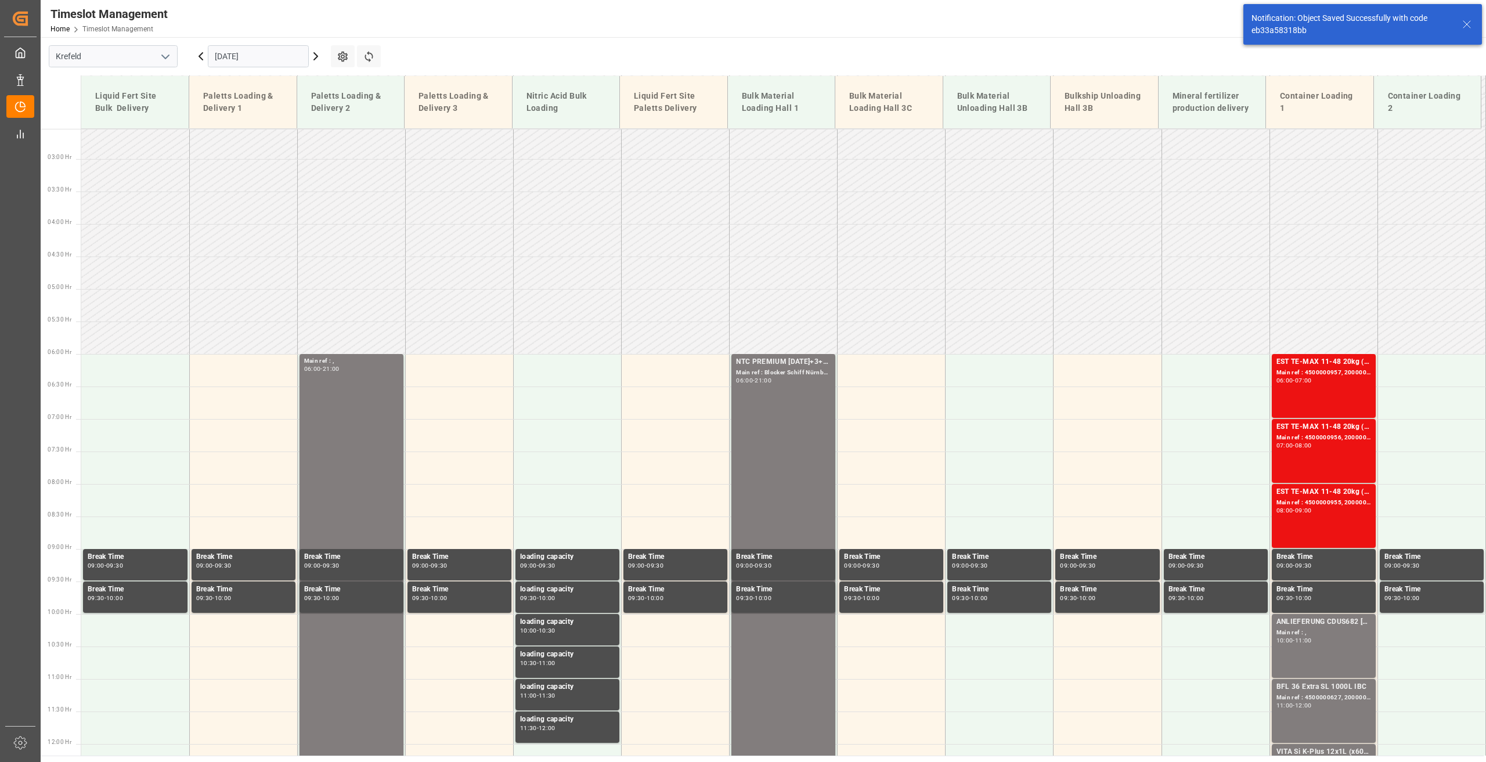
scroll to position [0, 0]
